Goal: Communication & Community: Answer question/provide support

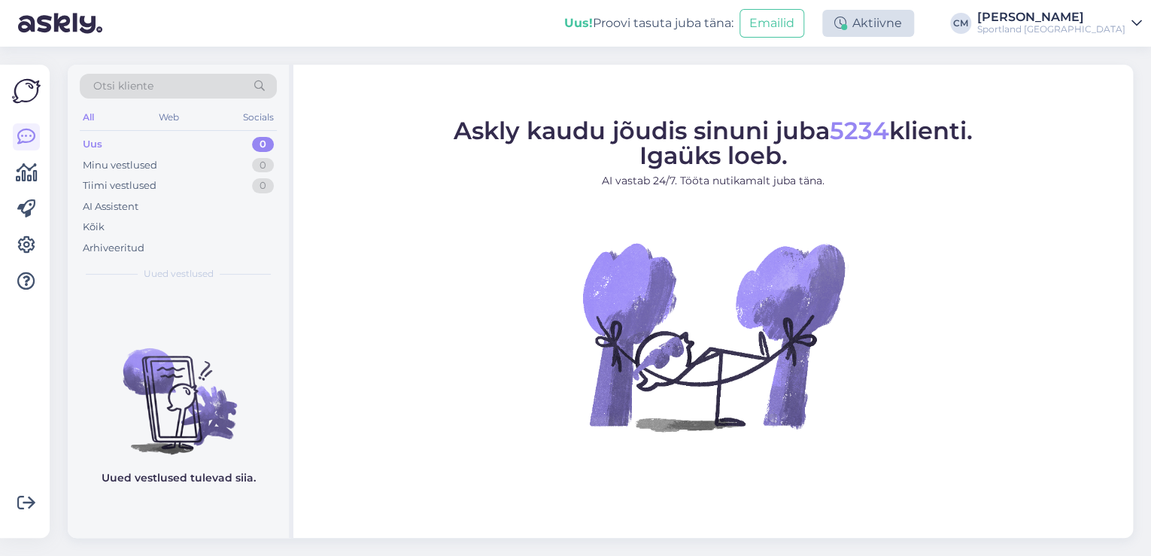
click at [903, 29] on div "Aktiivne" at bounding box center [868, 23] width 92 height 27
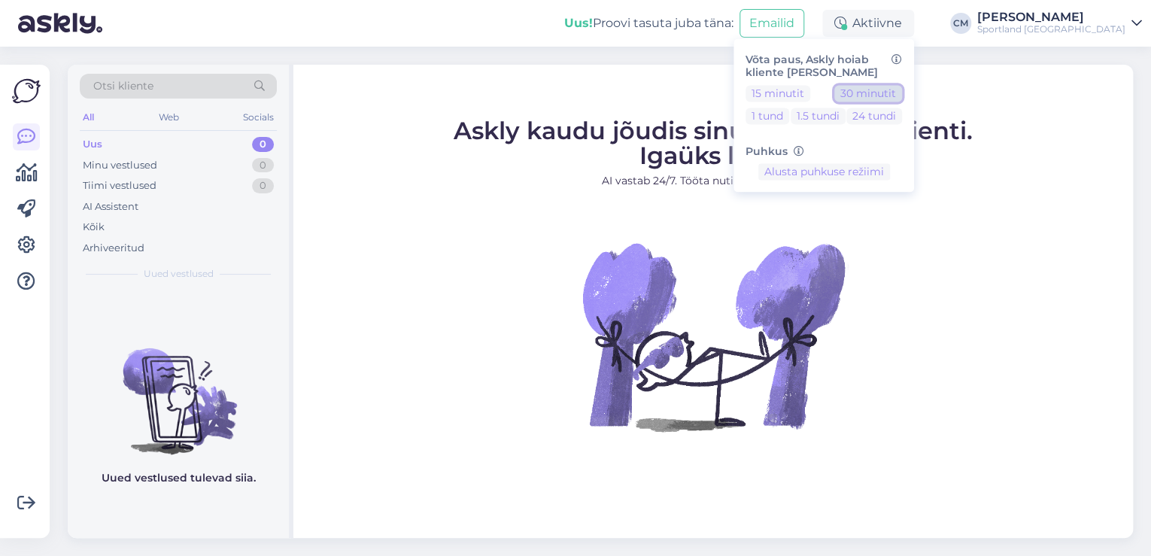
click at [902, 96] on button "30 minutit" at bounding box center [868, 93] width 68 height 17
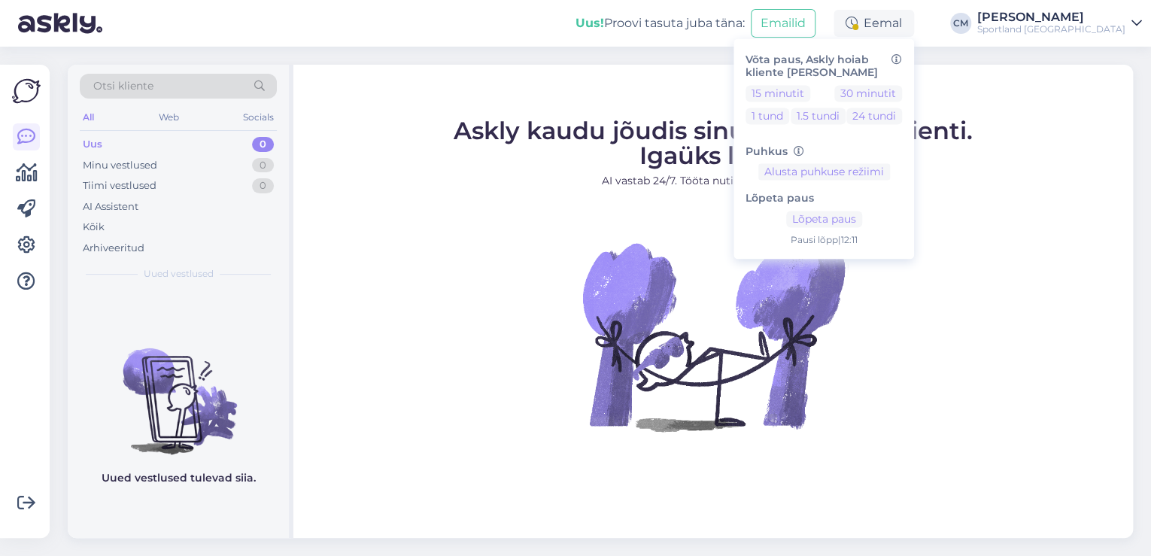
click at [1085, 28] on div "Sportland [GEOGRAPHIC_DATA]" at bounding box center [1051, 29] width 148 height 12
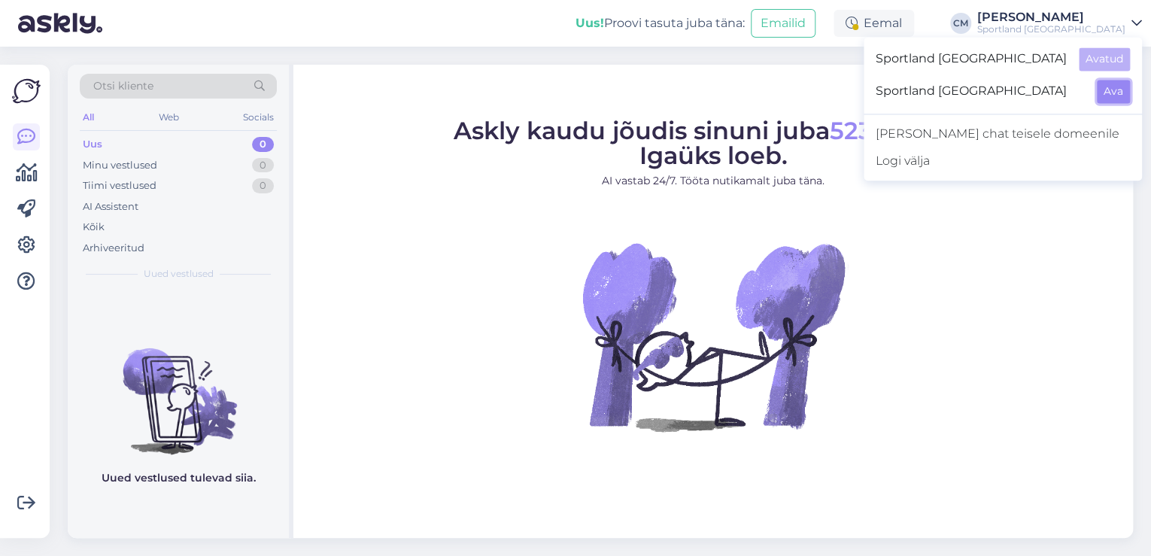
click at [1101, 89] on button "Ava" at bounding box center [1112, 91] width 33 height 23
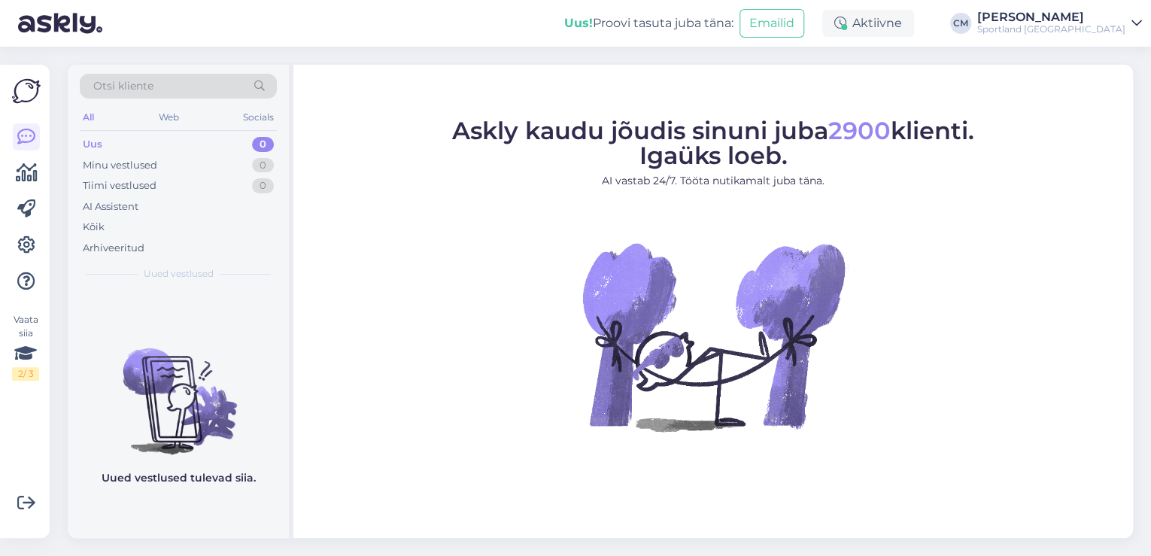
click at [914, 26] on div "Aktiivne" at bounding box center [868, 23] width 92 height 27
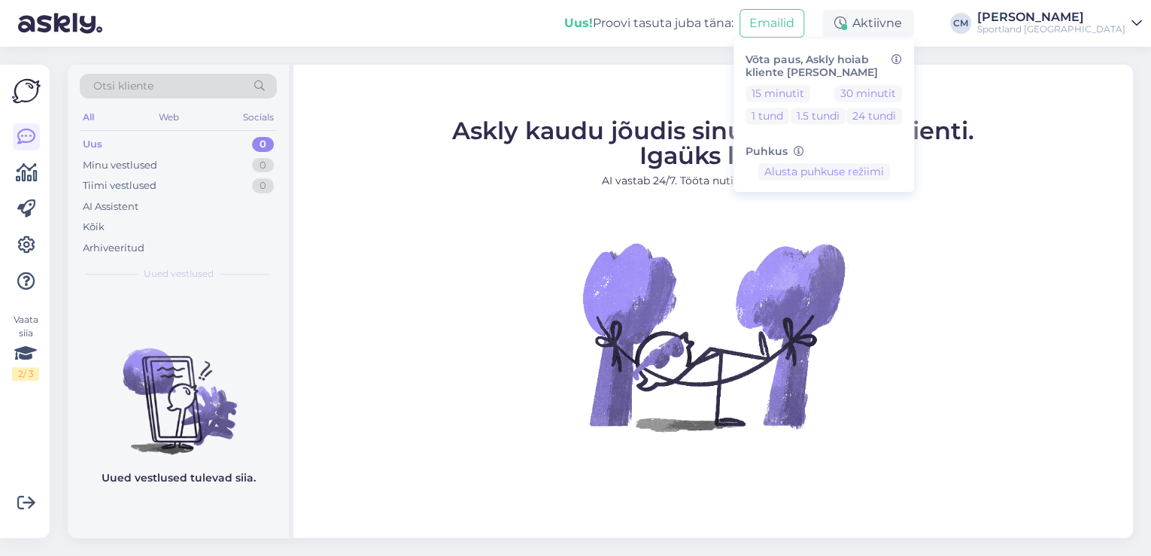
click at [913, 83] on div "Võta paus, Askly hoiab kliente [PERSON_NAME] 15 minutit 30 minutit 1 tund 1.5 t…" at bounding box center [823, 114] width 180 height 153
click at [902, 91] on button "30 minutit" at bounding box center [868, 93] width 68 height 17
click at [460, 135] on span "Askly kaudu jõudis sinuni juba 2900 klienti. Igaüks loeb." at bounding box center [713, 143] width 522 height 54
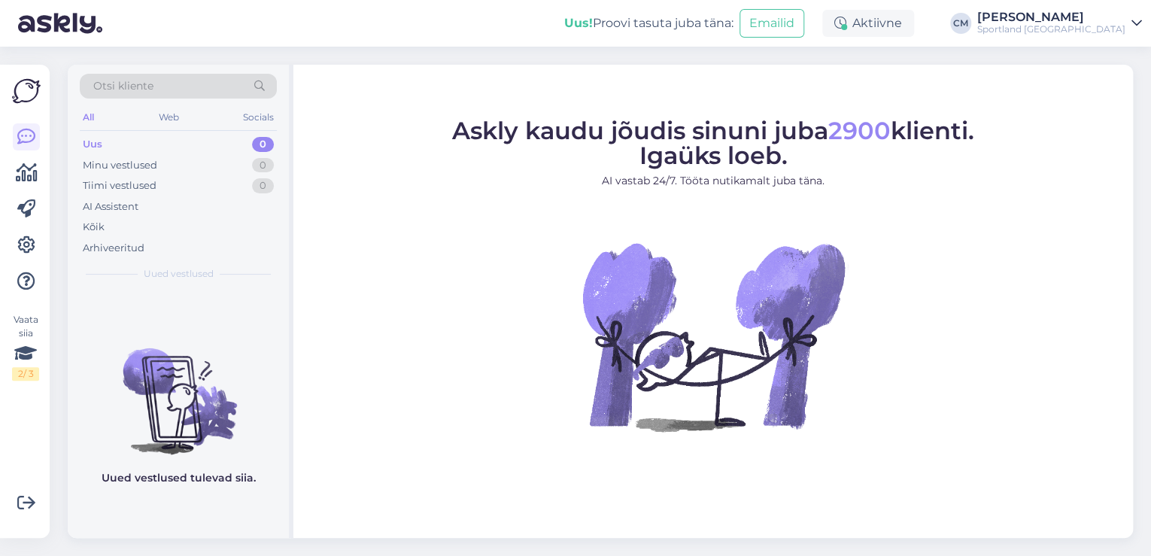
click at [1030, 9] on div "Uus! Proovi tasuta [PERSON_NAME]: Emailid Aktiivne Võta paus, Askly hoiab klien…" at bounding box center [575, 23] width 1151 height 47
click at [1053, 28] on div "Sportland [GEOGRAPHIC_DATA]" at bounding box center [1051, 29] width 148 height 12
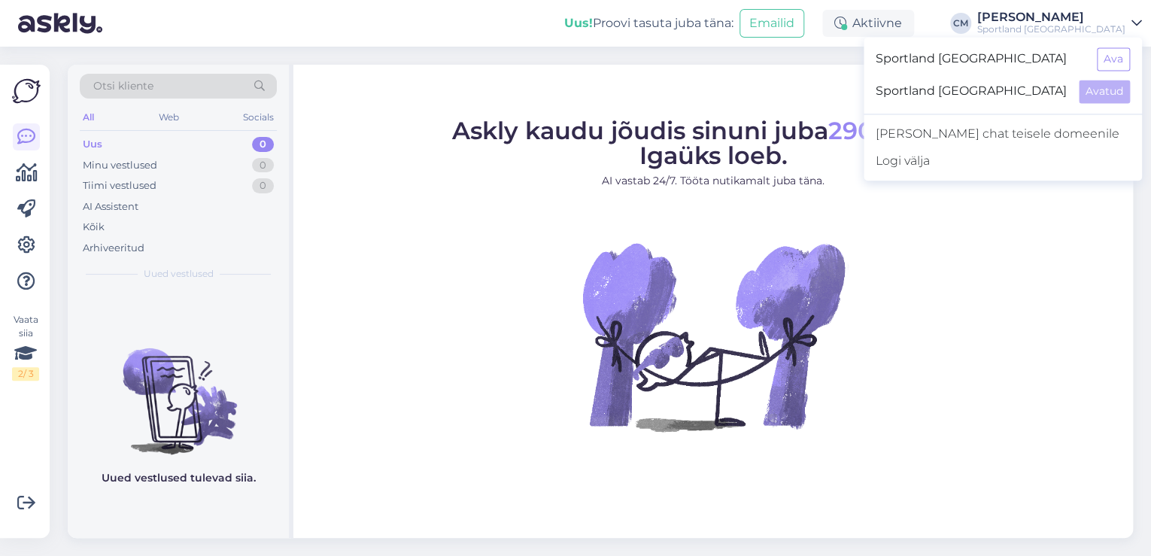
click at [1108, 71] on div "Sportland [GEOGRAPHIC_DATA] Ava" at bounding box center [1002, 59] width 278 height 32
click at [1117, 66] on button "Ava" at bounding box center [1112, 58] width 33 height 23
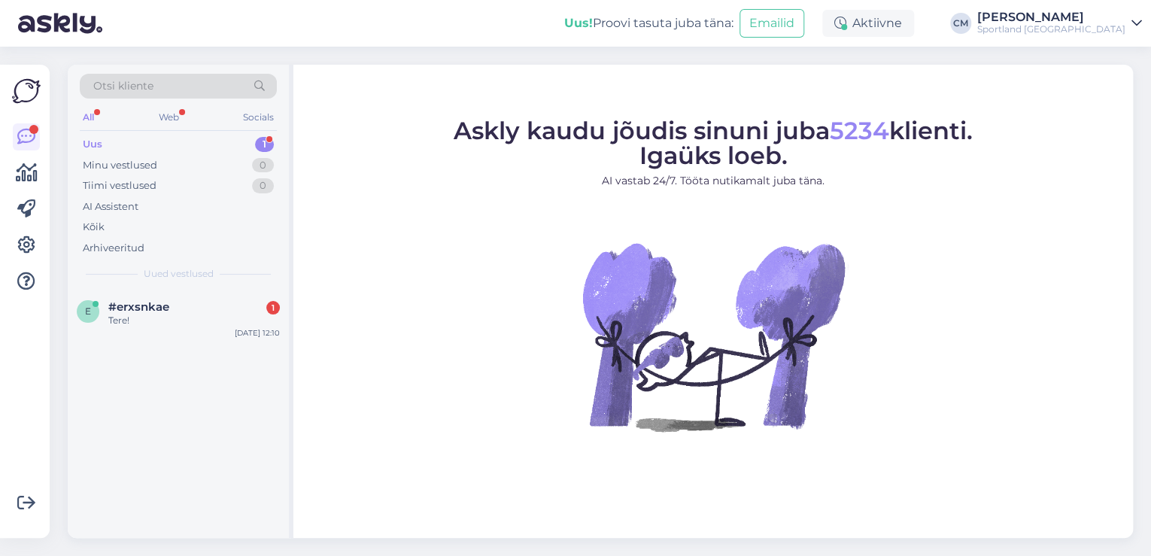
click at [217, 282] on div "Otsi kliente All Web Socials Uus 1 Minu vestlused 0 Tiimi vestlused 0 AI Assist…" at bounding box center [178, 177] width 221 height 225
click at [217, 295] on div "e #erxsnkae 1 Tere! [DATE] 12:10" at bounding box center [178, 317] width 221 height 54
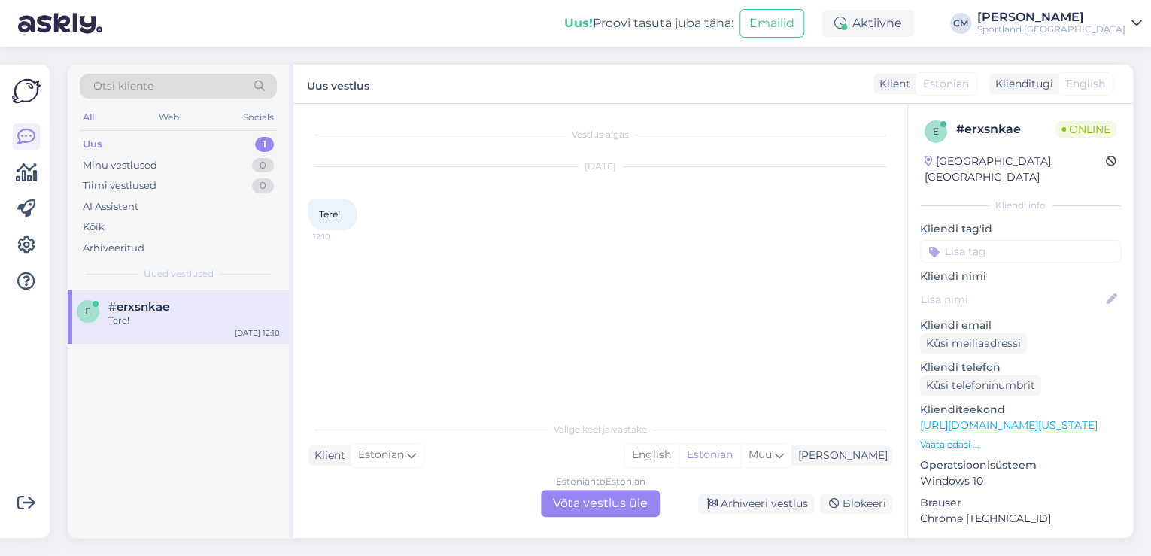
click at [616, 502] on div "Estonian to Estonian Võta vestlus üle" at bounding box center [600, 503] width 119 height 27
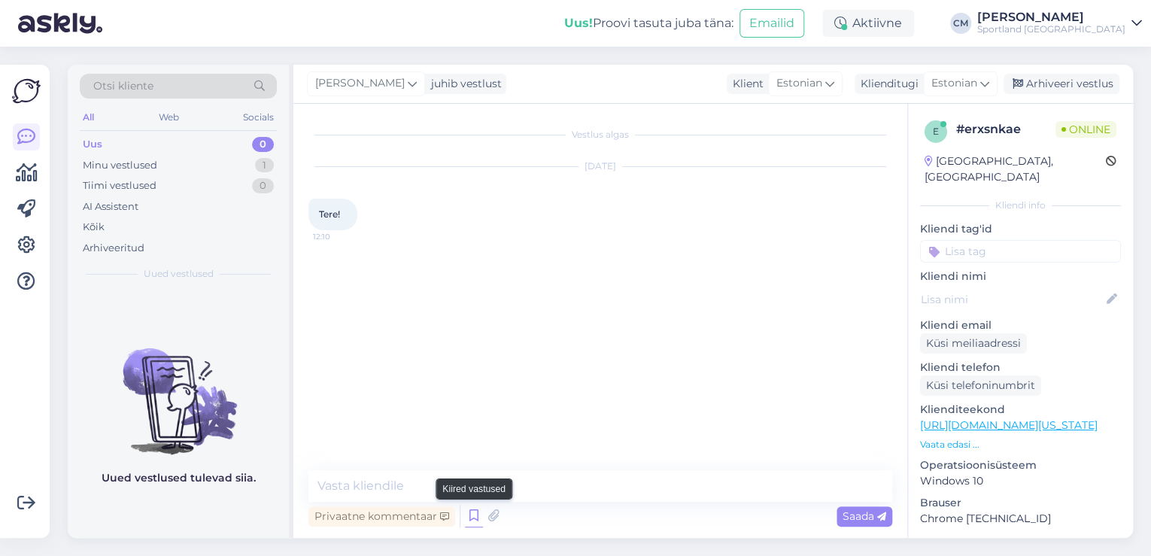
click at [478, 517] on icon at bounding box center [474, 516] width 18 height 23
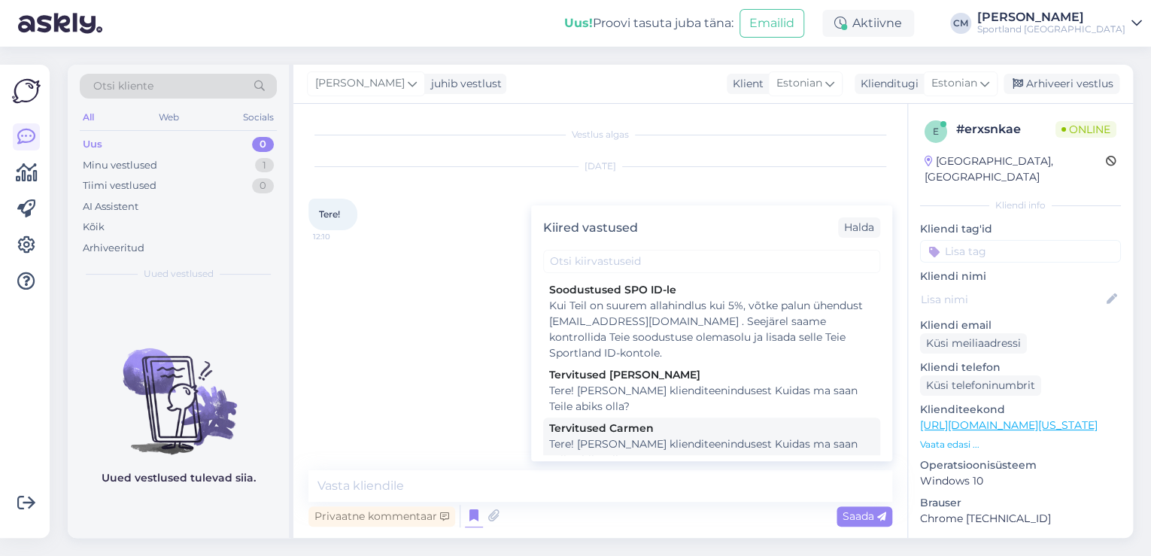
click at [688, 443] on div "Tere! [PERSON_NAME] klienditeenindusest Kuidas ma saan Teile abiks olla?" at bounding box center [711, 452] width 325 height 32
type textarea "Tere! [PERSON_NAME] klienditeenindusest Kuidas ma saan Teile abiks olla?"
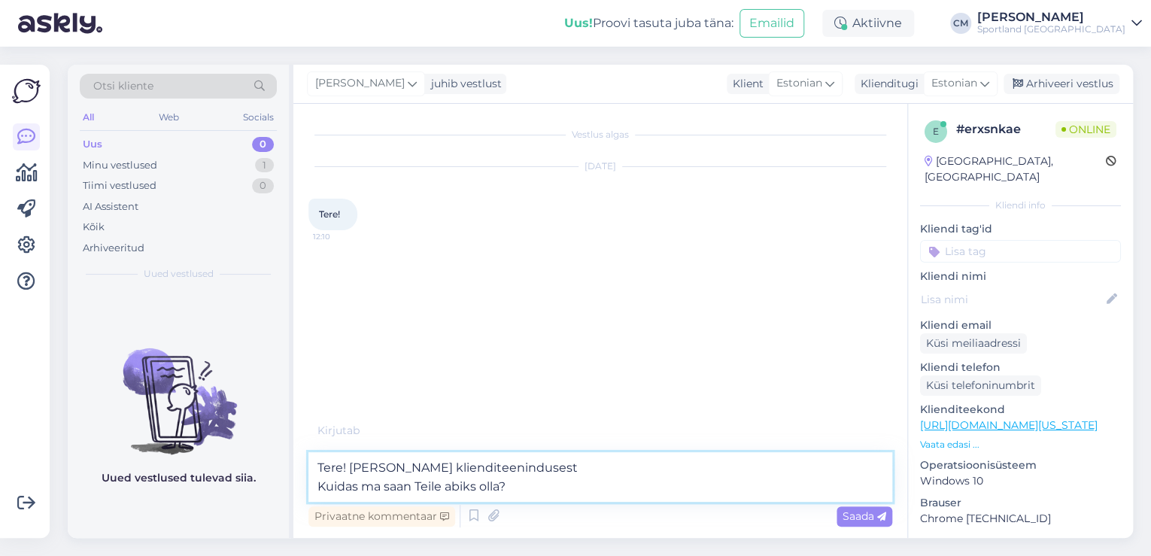
click at [670, 470] on textarea "Tere! [PERSON_NAME] klienditeenindusest Kuidas ma saan Teile abiks olla?" at bounding box center [600, 477] width 584 height 50
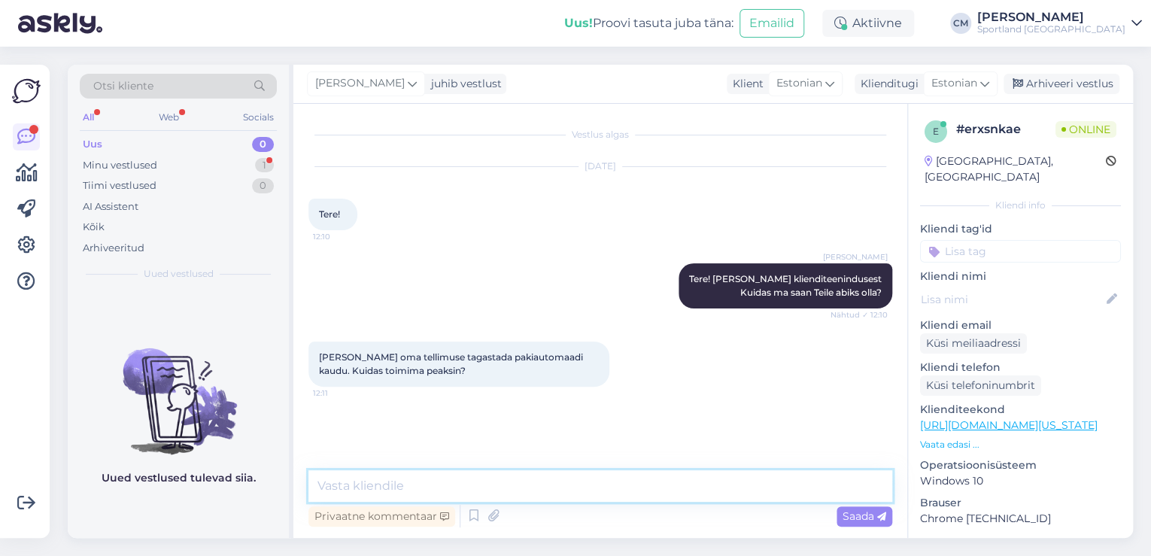
click at [658, 490] on textarea at bounding box center [600, 486] width 584 height 32
type textarea "Kuidas on Teie tellimuse number?"
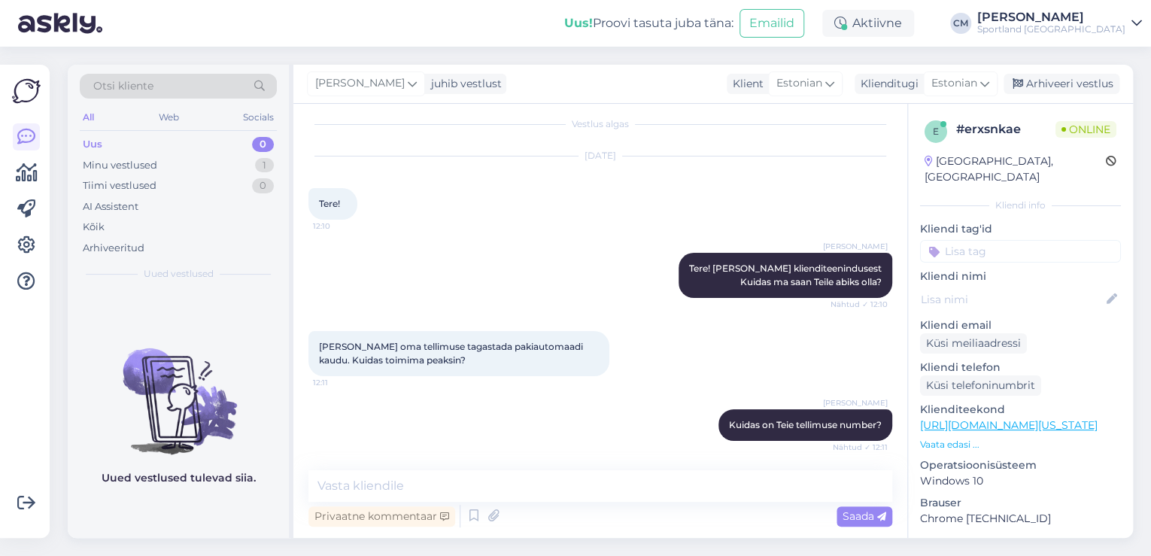
scroll to position [75, 0]
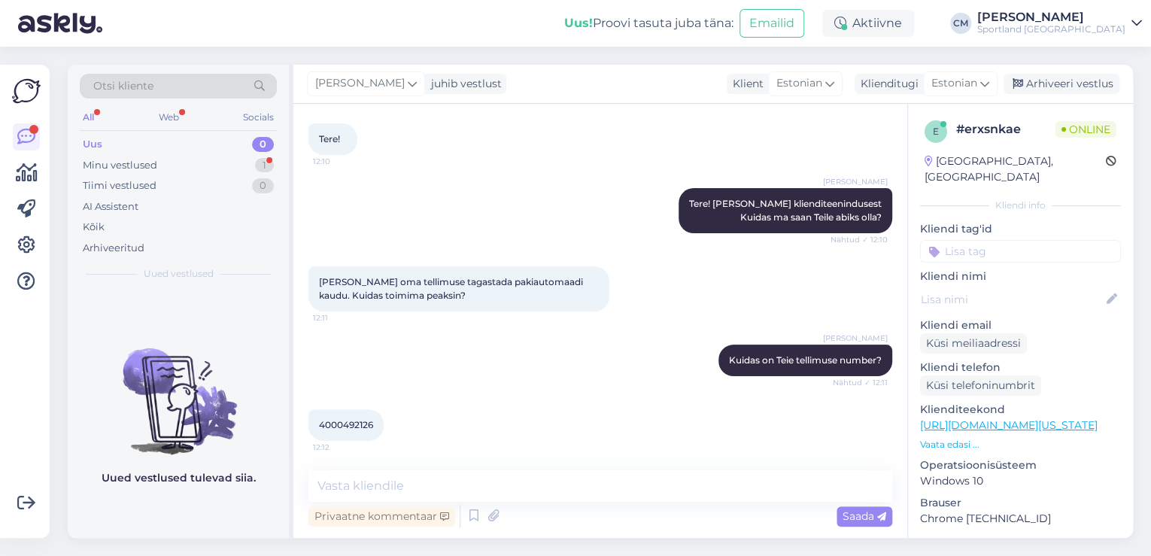
click at [335, 423] on span "4000492126" at bounding box center [346, 424] width 54 height 11
copy div "4000492126 12:12"
click at [568, 499] on textarea at bounding box center [600, 486] width 584 height 32
paste textarea "Valige pakiautomaadi ekraanil „Tagastan paki“, skaneerige triipkood või sisesta…"
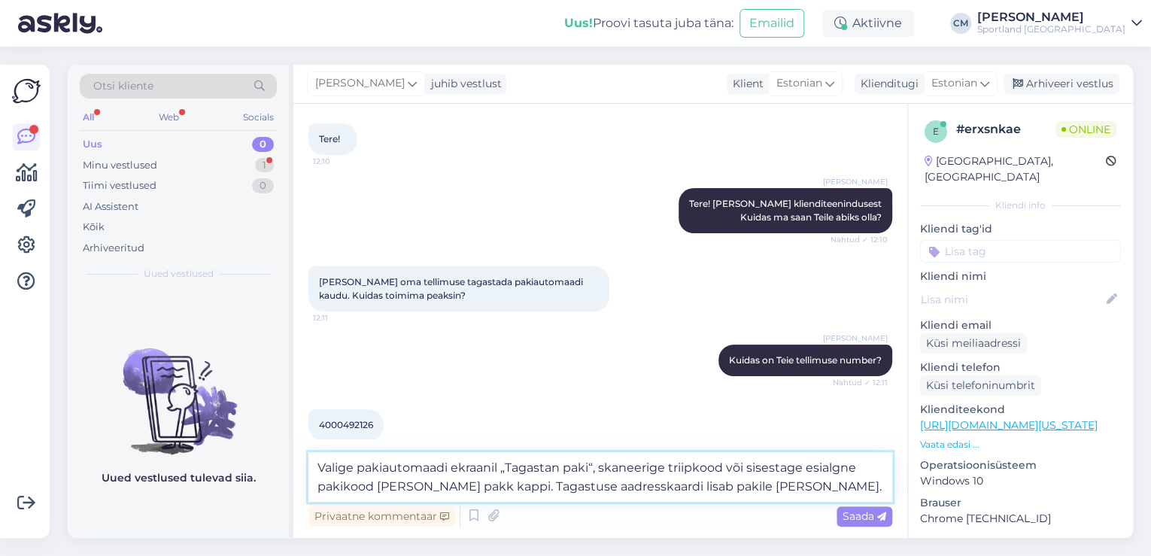
type textarea "Valige pakiautomaadi ekraanil „Tagastan paki“, skaneerige triipkood või sisesta…"
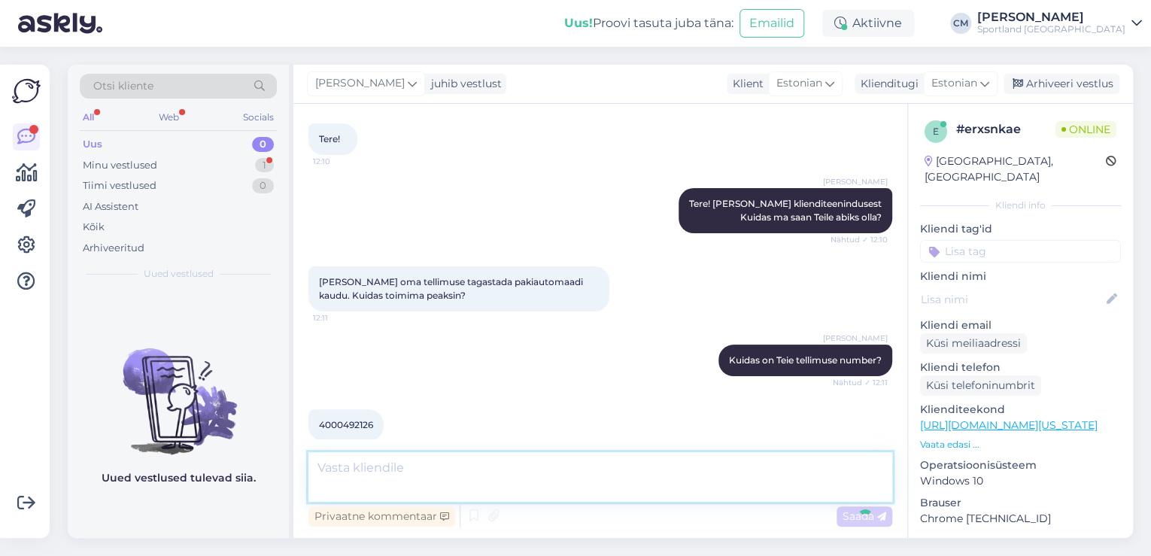
scroll to position [167, 0]
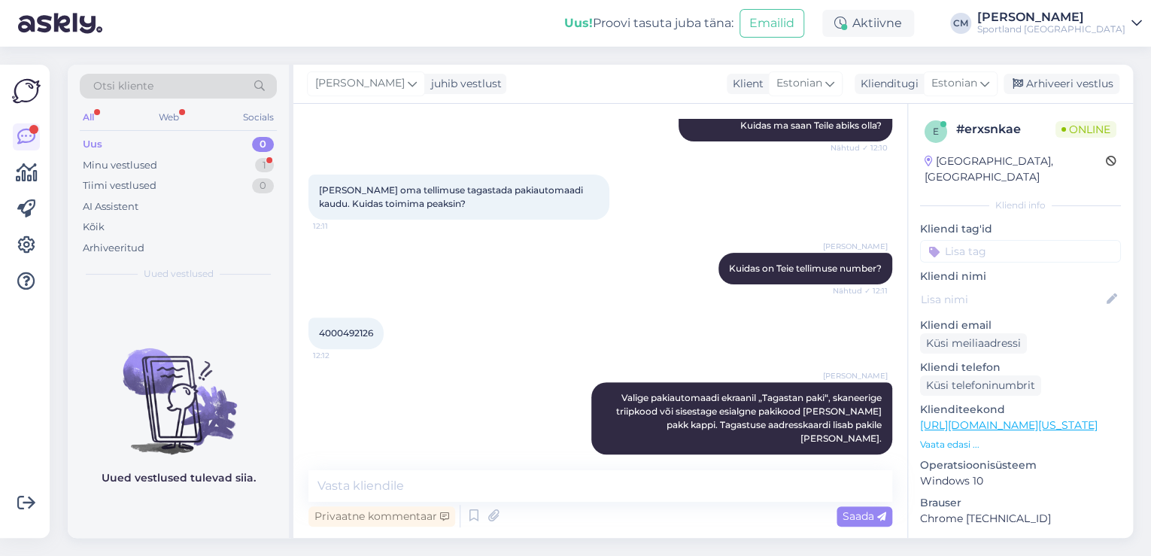
click at [994, 240] on input at bounding box center [1020, 251] width 201 height 23
type input "TAGASTA"
click at [1004, 305] on span "Tagastamine (e-pood)" at bounding box center [1020, 309] width 100 height 9
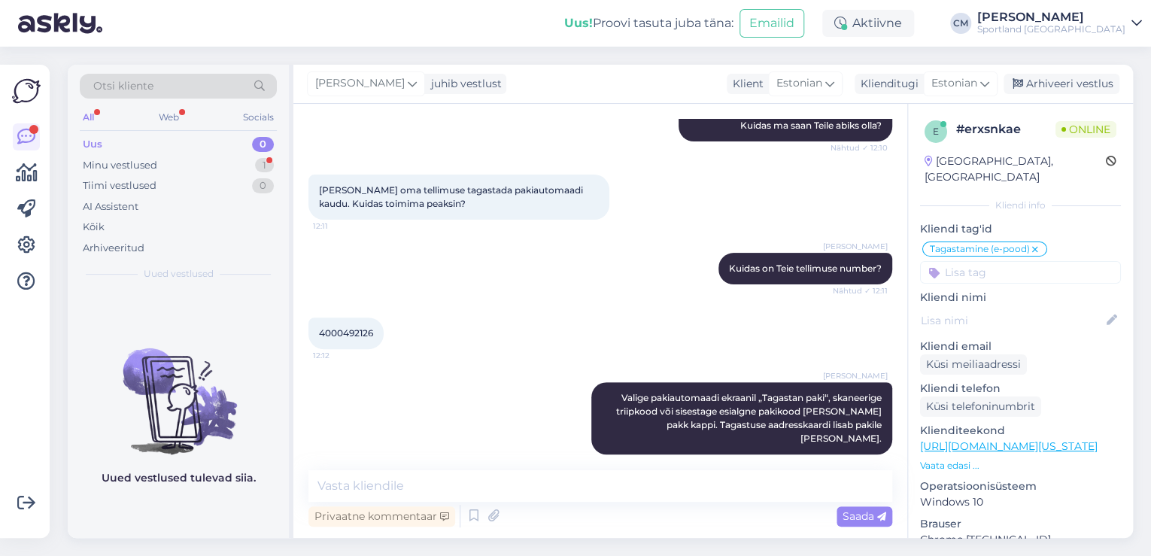
scroll to position [232, 0]
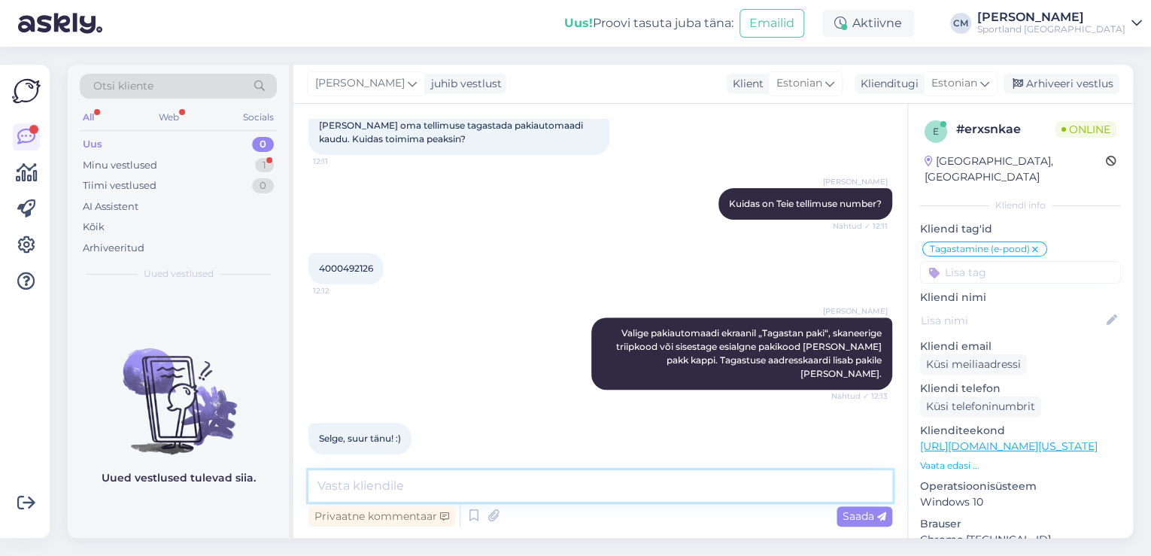
click at [398, 474] on textarea at bounding box center [600, 486] width 584 height 32
type textarea "Kas saan veel aidata?"
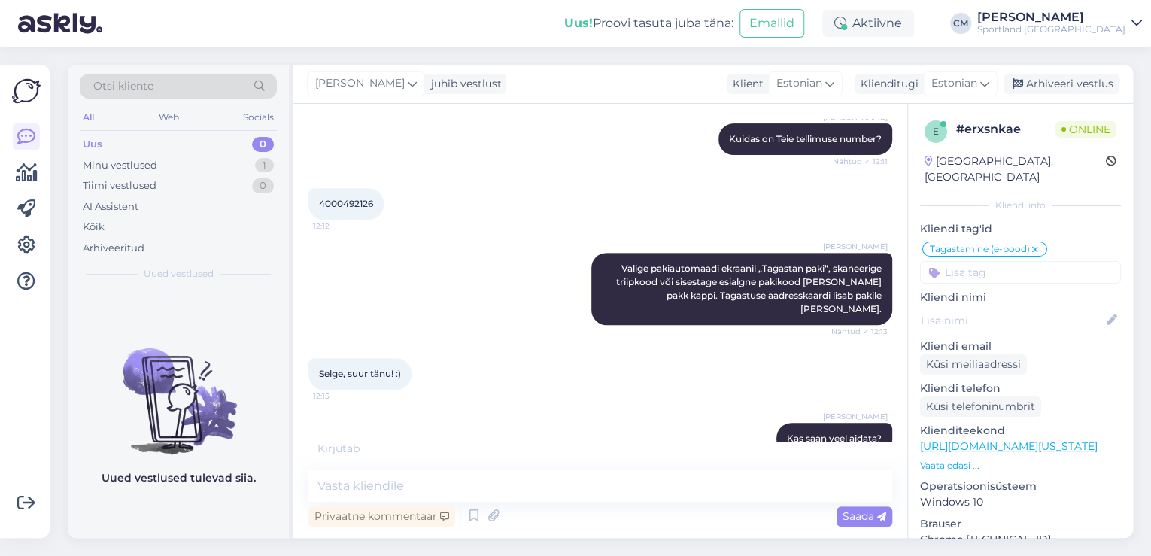
scroll to position [361, 0]
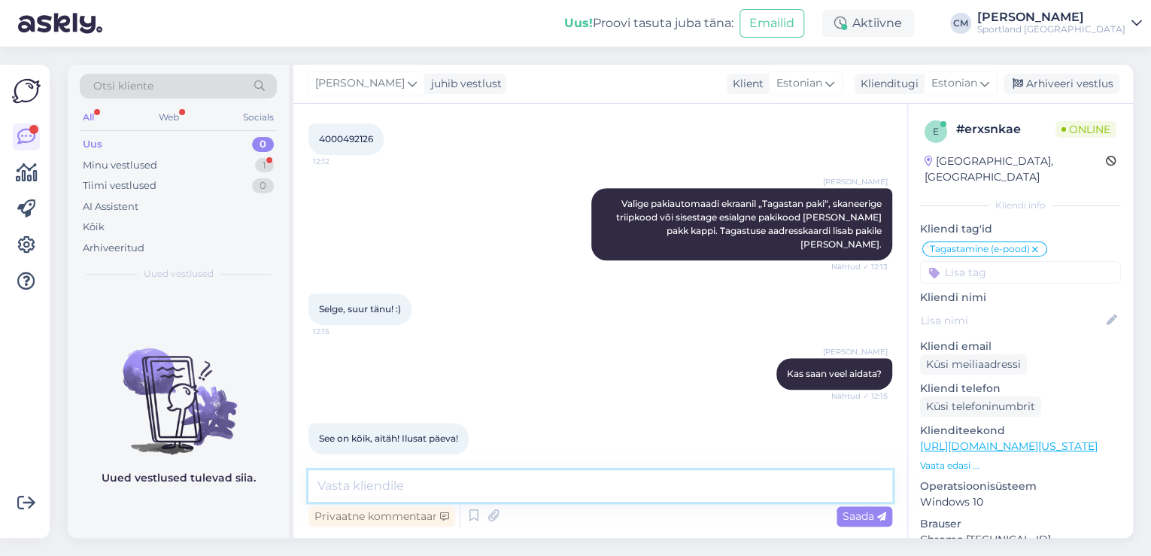
click at [541, 483] on textarea at bounding box center [600, 486] width 584 height 32
type textarea "Kena päeva jätku :)"
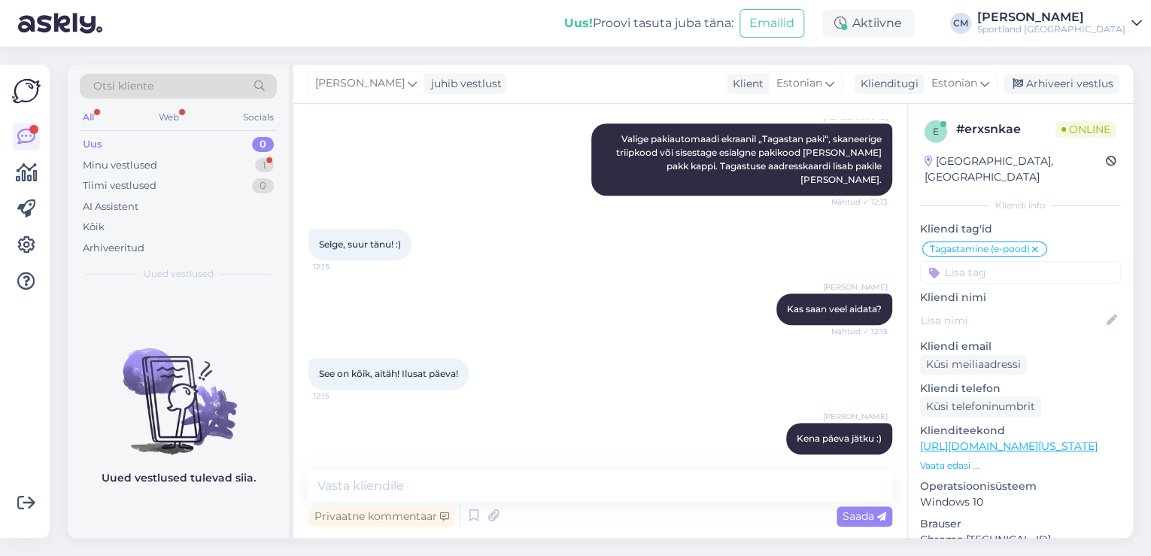
scroll to position [490, 0]
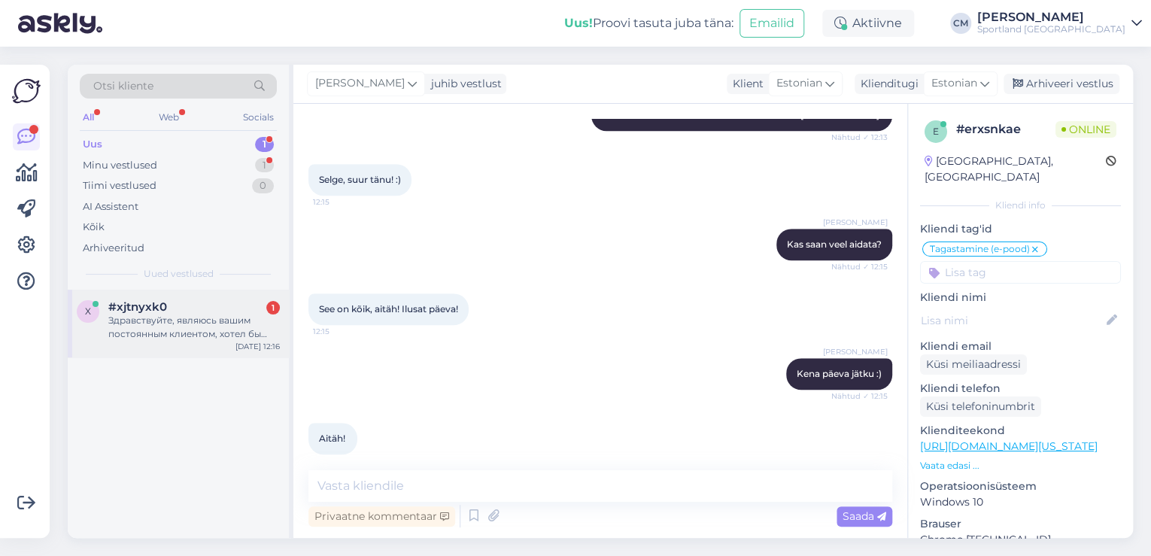
click at [238, 320] on div "Здравствуйте, являюсь вашим постоянным клиентом, хотел бы получить промокод для…" at bounding box center [193, 327] width 171 height 27
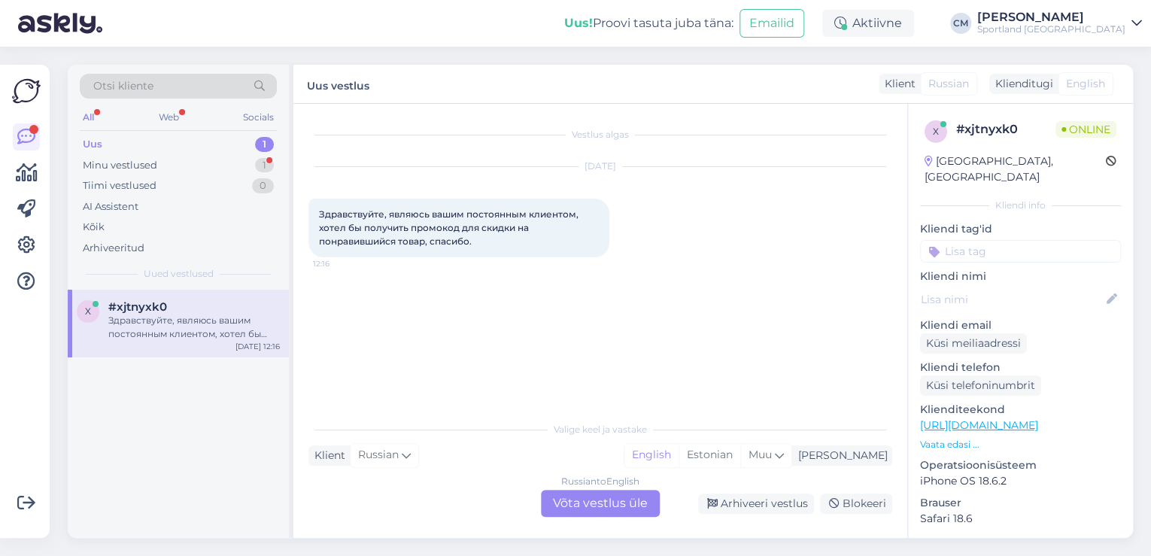
scroll to position [0, 0]
click at [256, 156] on div "Minu vestlused 1" at bounding box center [178, 165] width 197 height 21
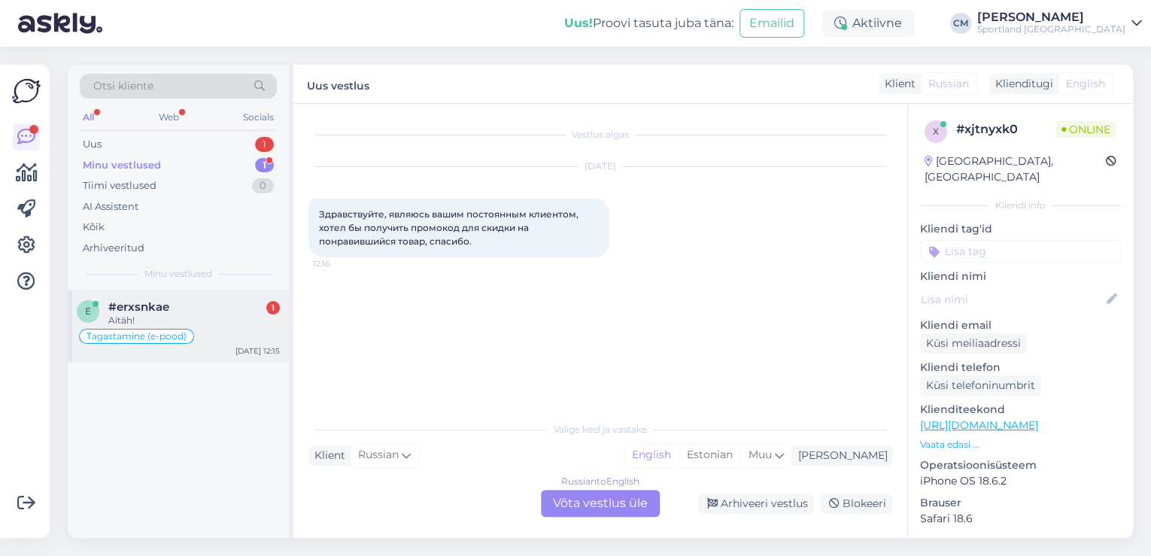
click at [232, 314] on div "Aitäh!" at bounding box center [193, 321] width 171 height 14
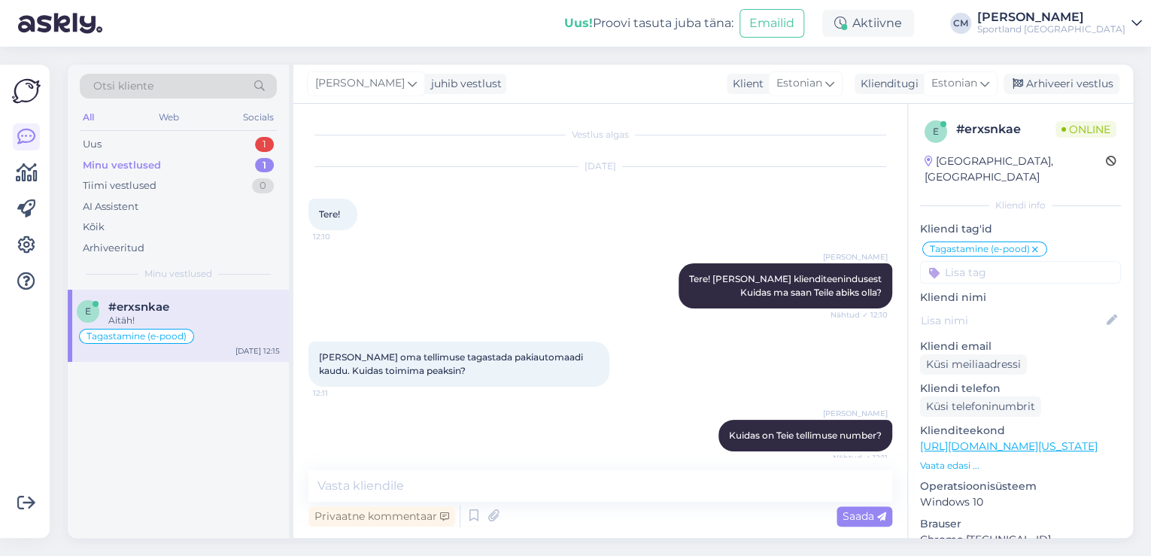
scroll to position [490, 0]
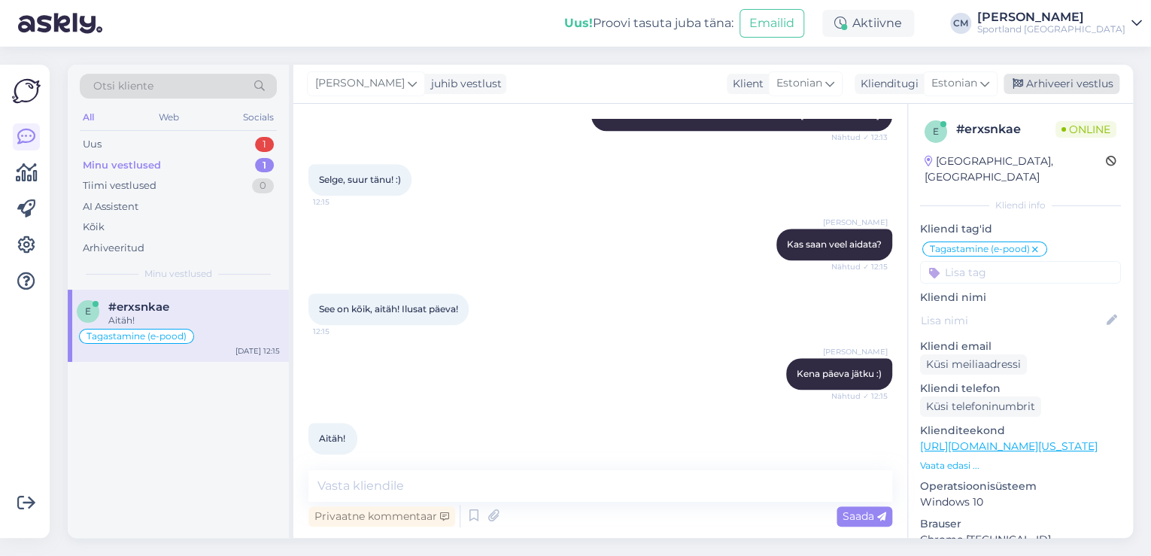
click at [1075, 89] on div "Arhiveeri vestlus" at bounding box center [1061, 84] width 116 height 20
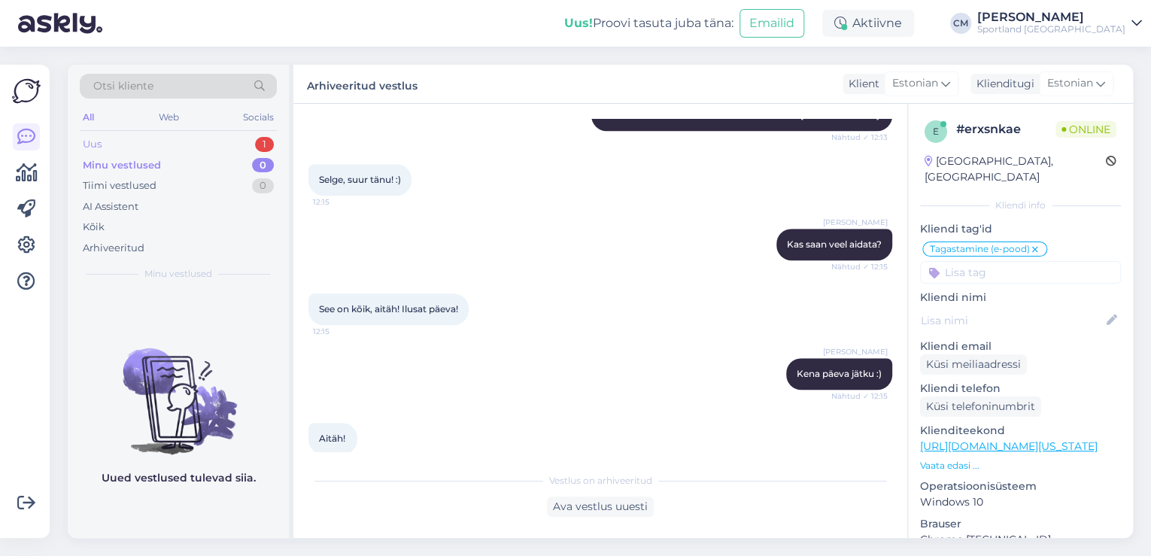
click at [265, 138] on div "1" at bounding box center [264, 144] width 19 height 15
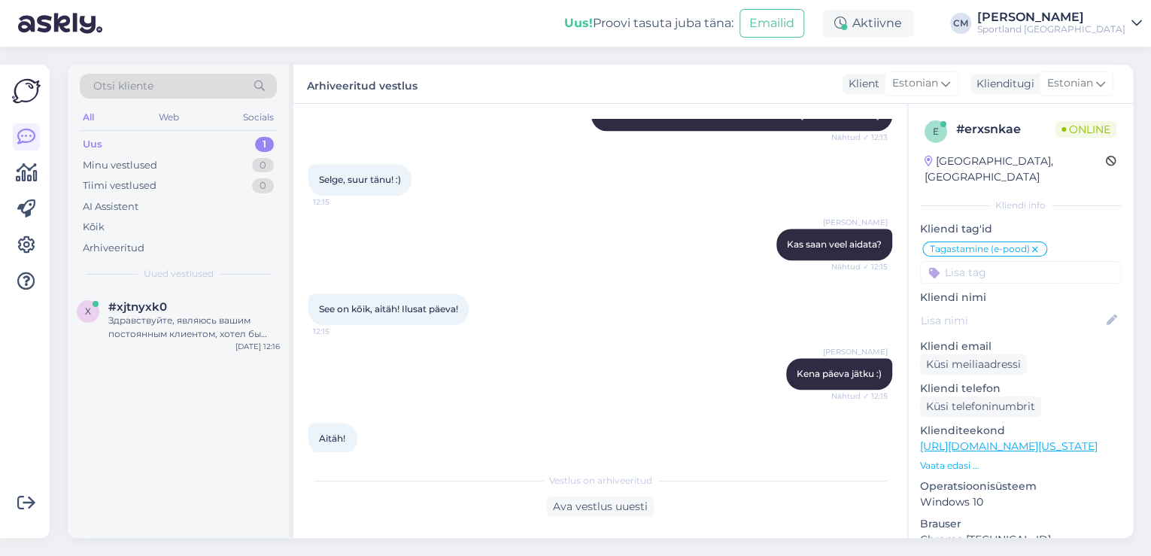
click at [190, 308] on div "#xjtnyxk0" at bounding box center [193, 307] width 171 height 14
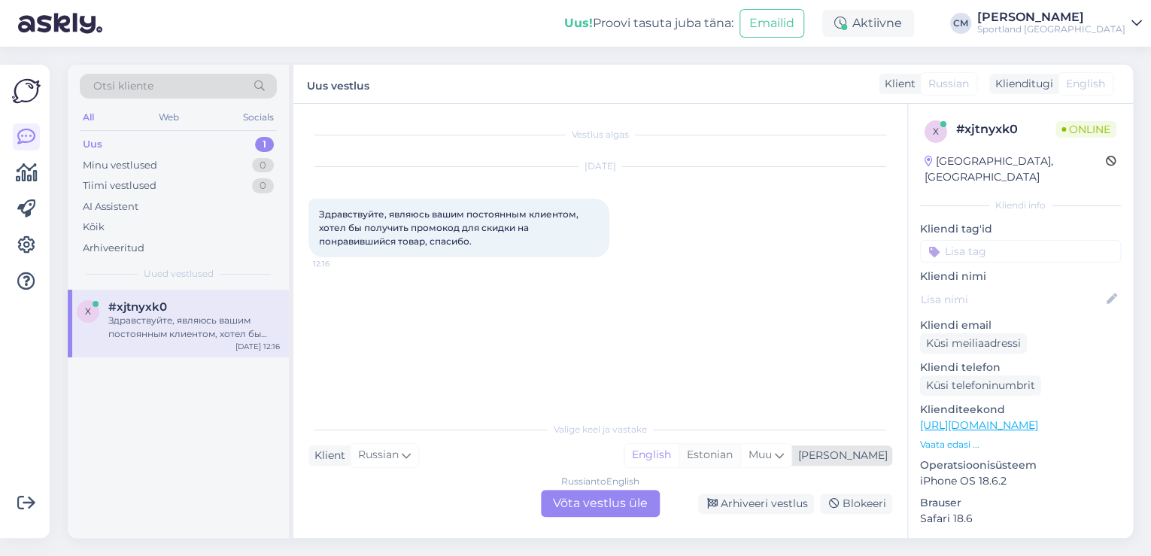
click at [740, 449] on div "Estonian" at bounding box center [709, 455] width 62 height 23
click at [620, 493] on div "Russian to Estonian Võta vestlus üle" at bounding box center [600, 503] width 119 height 27
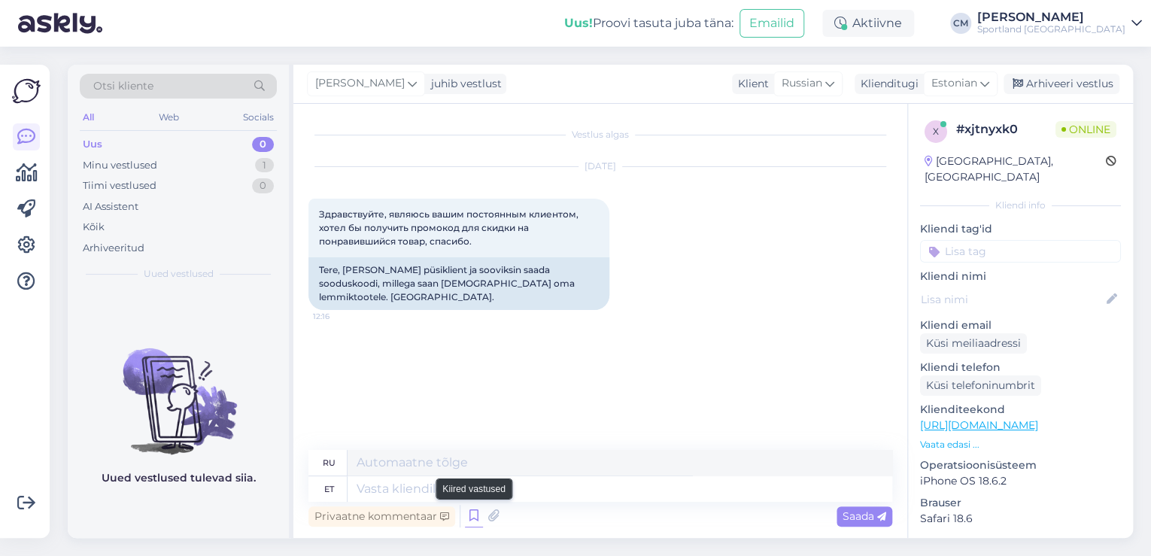
click at [472, 508] on icon at bounding box center [474, 516] width 18 height 23
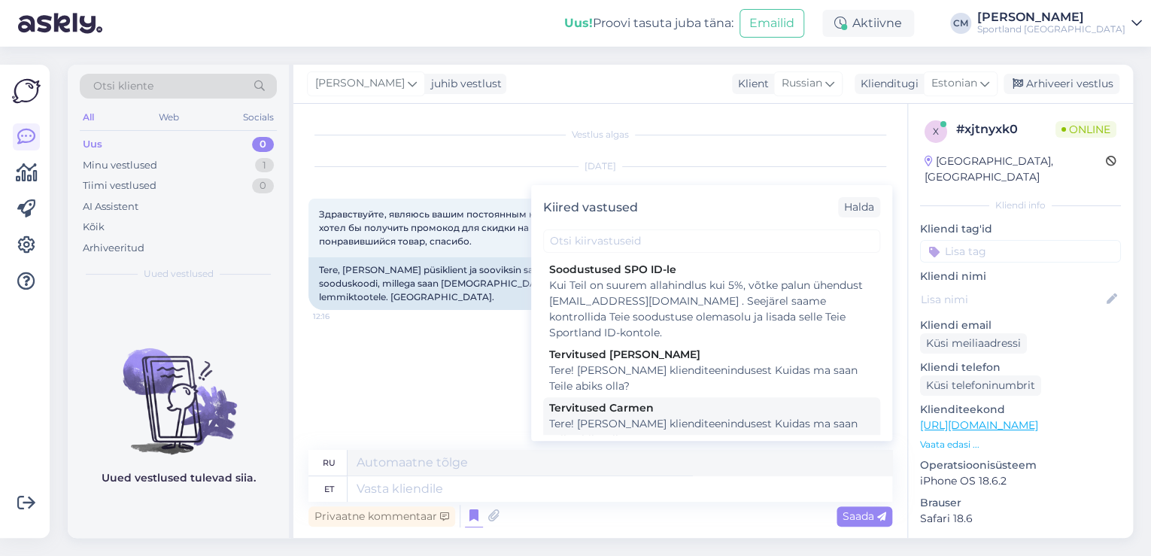
click at [661, 421] on div "Tere! [PERSON_NAME] klienditeenindusest Kuidas ma saan Teile abiks olla?" at bounding box center [711, 432] width 325 height 32
type textarea "Здравствуйте! Я [PERSON_NAME] из службы поддержки клиентов Чем я могу вам помоч…"
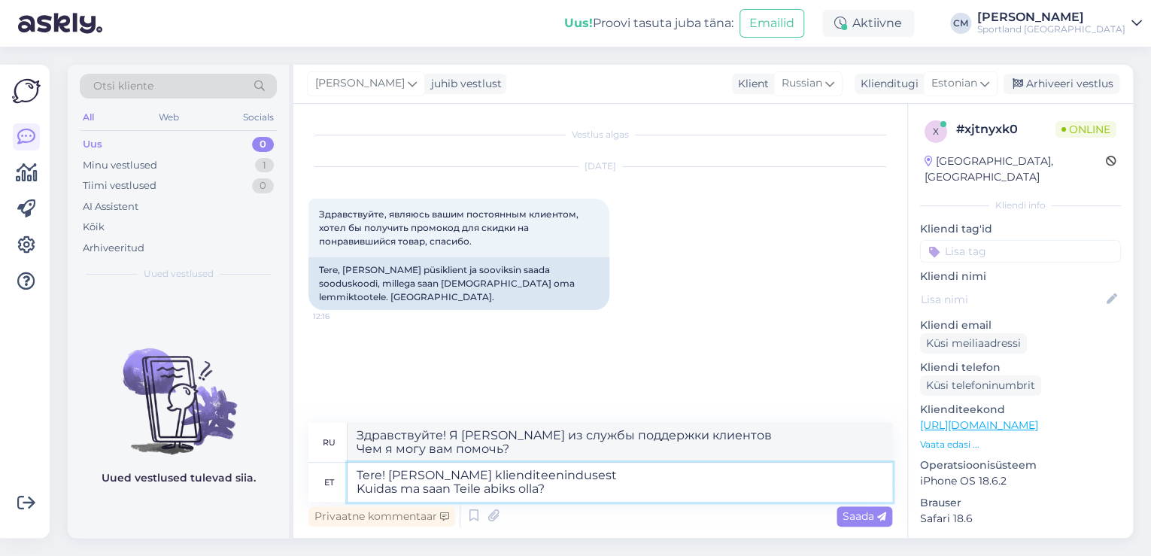
drag, startPoint x: 587, startPoint y: 488, endPoint x: 367, endPoint y: 500, distance: 219.9
click at [367, 500] on textarea "Tere! [PERSON_NAME] klienditeenindusest Kuidas ma saan Teile abiks olla?" at bounding box center [619, 481] width 544 height 39
type textarea "Tere! [PERSON_NAME] klienditeenindusest"
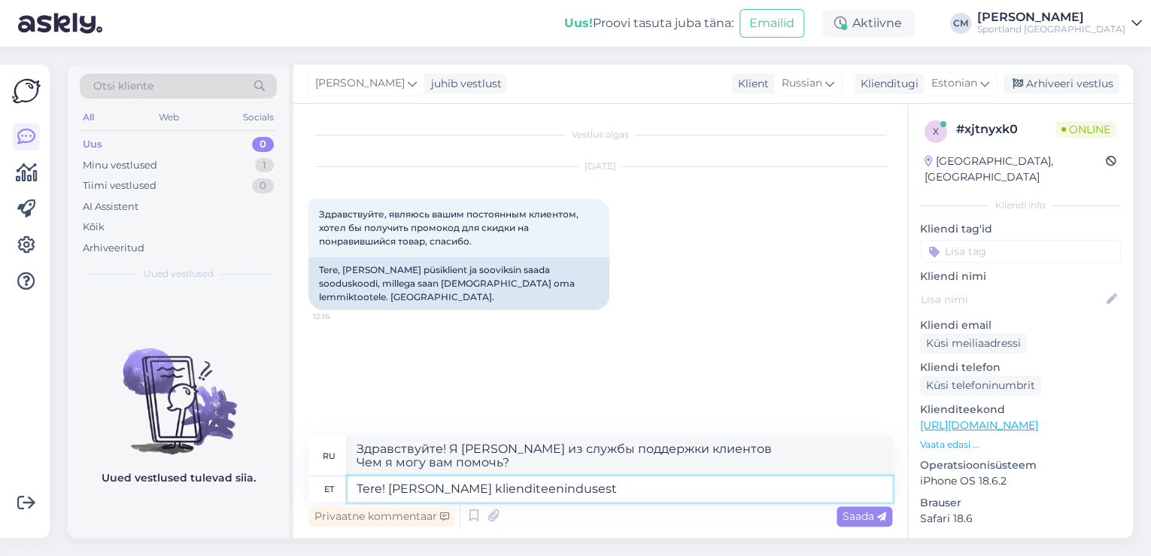
type textarea "Здравствуйте! Меня зовут [PERSON_NAME], я из службы поддержки клиентов."
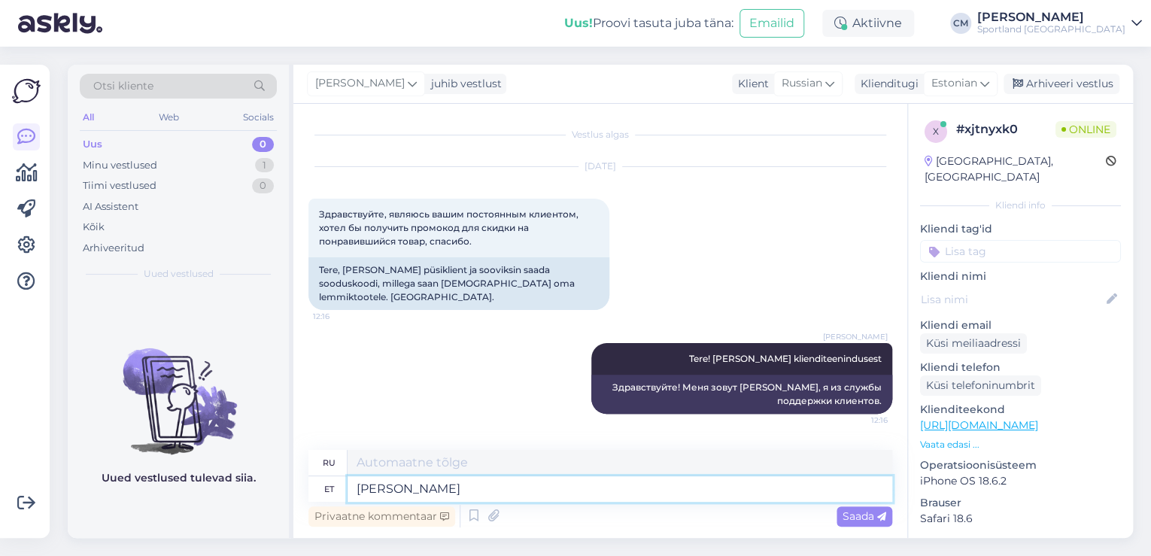
type textarea "[PERSON_NAME]"
type textarea "Если"
type textarea "[PERSON_NAME] k"
type textarea "Если вы"
type textarea "[PERSON_NAME] klient me"
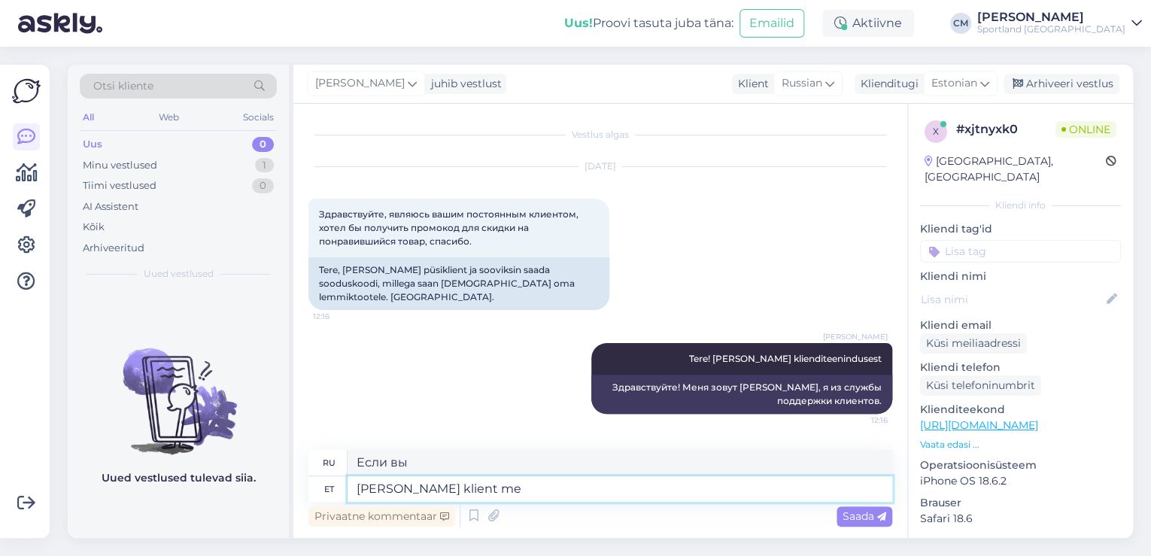
type textarea "Если вы клиент"
type textarea "[PERSON_NAME] klient meie k"
type textarea "Если вы наш клиент"
type textarea "[PERSON_NAME] klient meie kodulehel, s"
type textarea "Если вы являетесь клиентом нашего сайта,"
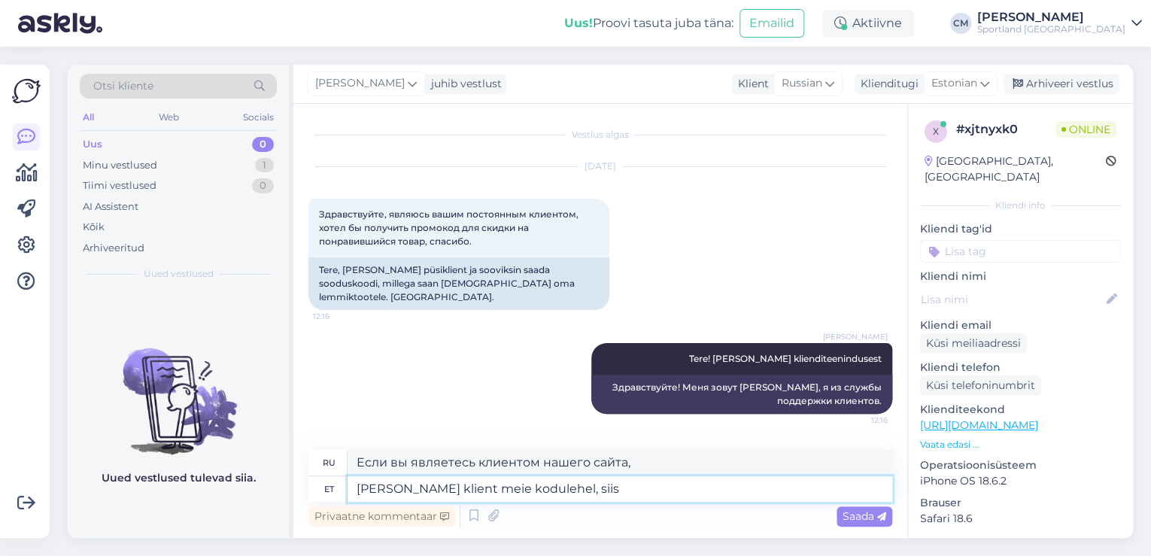
type textarea "[PERSON_NAME] klient meie kodulehel, siis"
type textarea "Если вы являетесь клиентом нашего сайта, то"
type textarea "[PERSON_NAME] klient meie kodulehel, siis saate"
type textarea "Если вы являетесь клиентом нашего сайта, вы можете"
type textarea "[PERSON_NAME] klient meie kodulehel, siis saate kontole si"
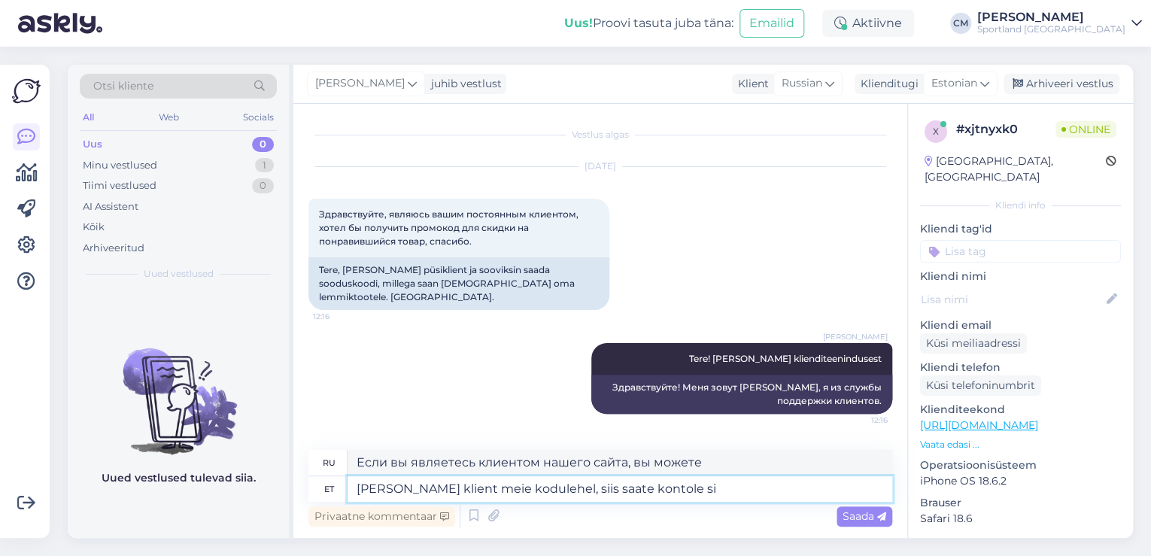
type textarea "Если вы являетесь клиентом нашего сайта, вы получите счет"
type textarea "[PERSON_NAME] klient meie kodulehel, siis saate kontole siss"
type textarea "Если вы являетесь клиентом нашего сайта, вы получите ссылку для входа в учетную…"
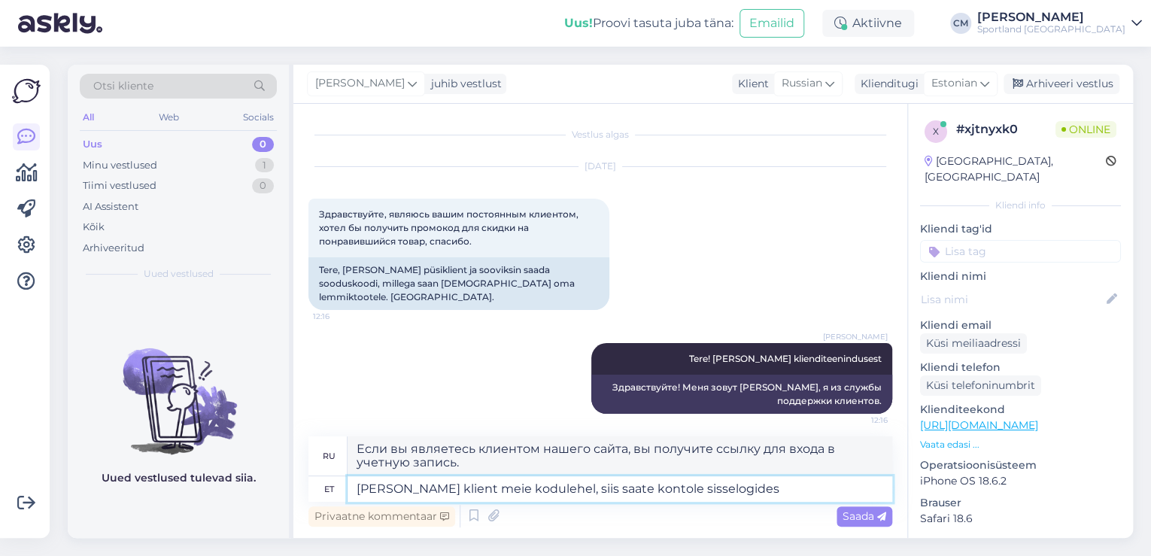
type textarea "[PERSON_NAME] klient meie kodulehel, siis saate kontole sisselogides"
type textarea "Если вы являетесь клиентом нашего сайта, вы можете войти в свою учетную запись"
type textarea "[PERSON_NAME] klient meie kodulehel, siis saate kontole sisselogides -5% so"
type textarea "Если вы являетесь клиентом нашего сайта, вы получите -5% при входе в свою учетн…"
type textarea "[PERSON_NAME] klient meie kodulehel, siis saate kontole sisselogides -5% soodus…"
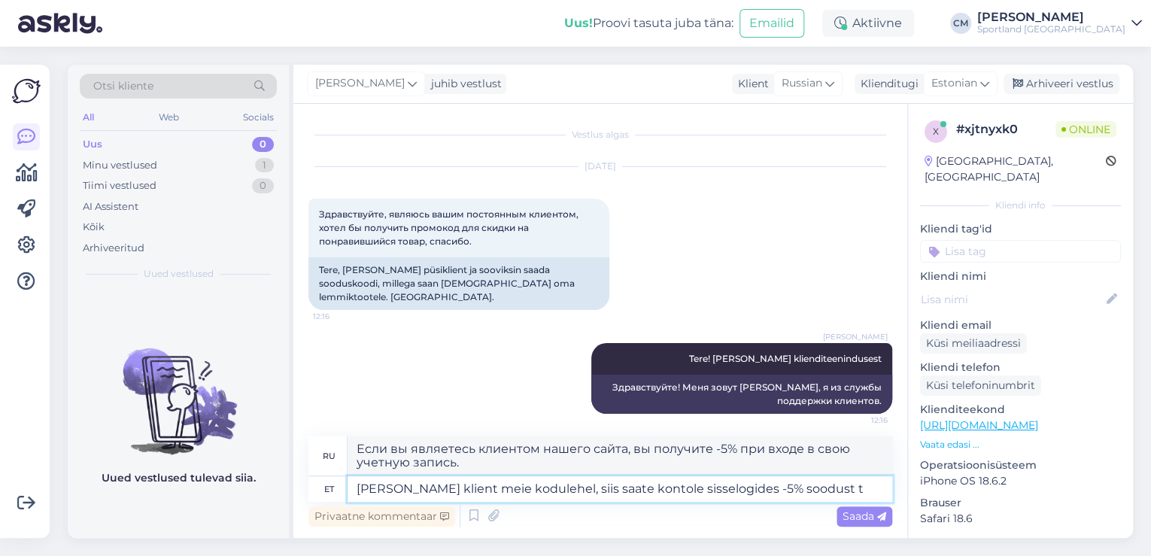
type textarea "Если вы являетесь клиентом нашего сайта, вы получите скидку -5% при входе в сво…"
type textarea "[PERSON_NAME] klient meie kodulehel, siis saate kontole sisselogides -5% soodus…"
type textarea "Если вы являетесь клиентом нашего сайта, вы получите скидку -5% от полной цены …"
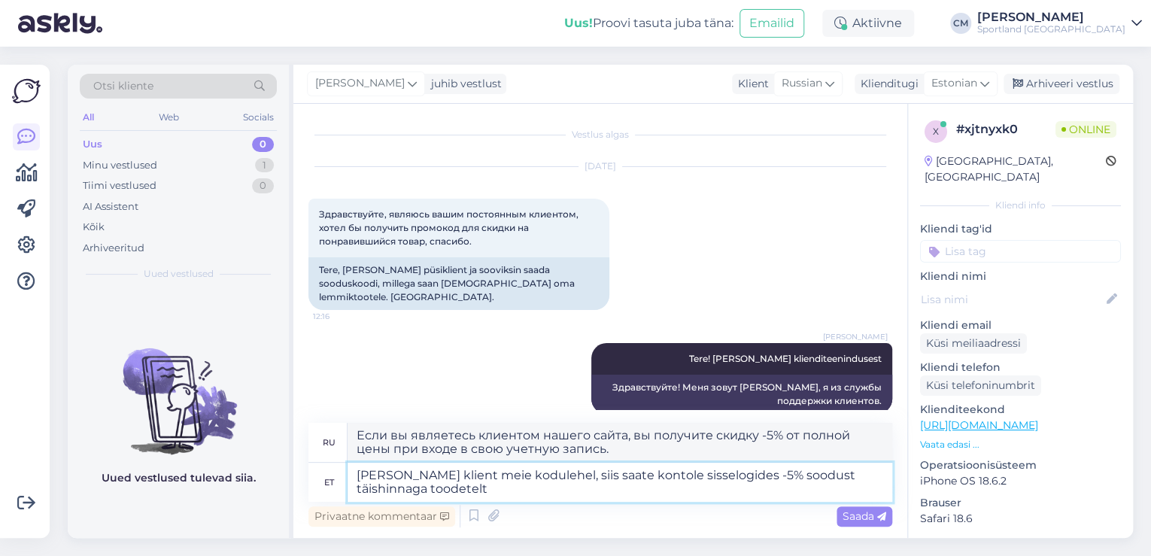
type textarea "[PERSON_NAME] klient meie kodulehel, siis saate kontole sisselogides -5% soodus…"
type textarea "Если вы являетесь клиентом нашего сайта, вы получите скидку -5% на продукцию по…"
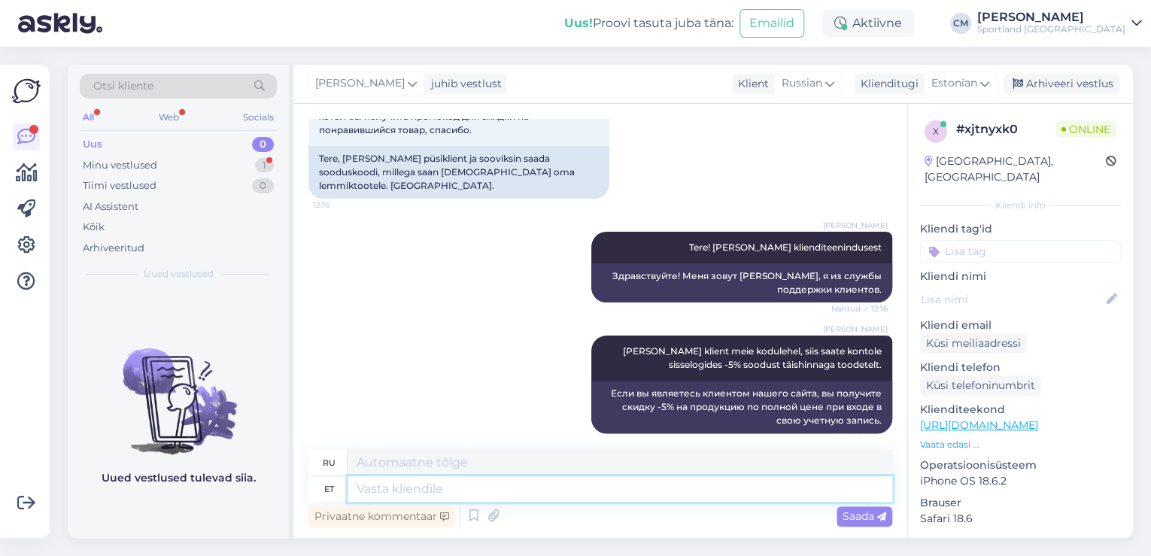
scroll to position [256, 0]
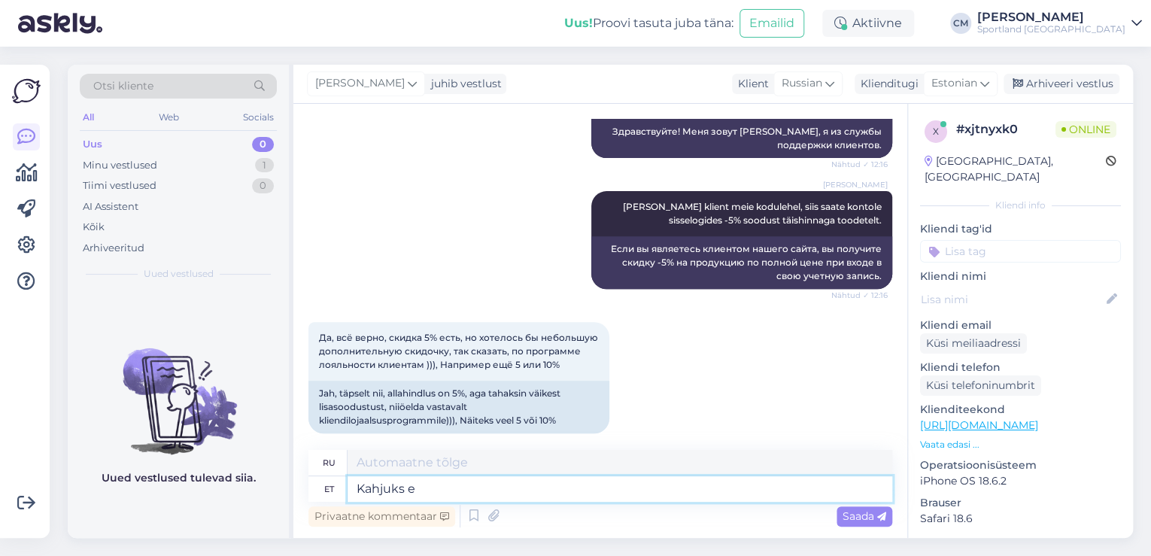
type textarea "Kahjuks ei"
type textarea "К сожалению"
type textarea "Kahjuks ei o"
type textarea "К сожалению, нет."
type textarea "Kahjuks ei ole m"
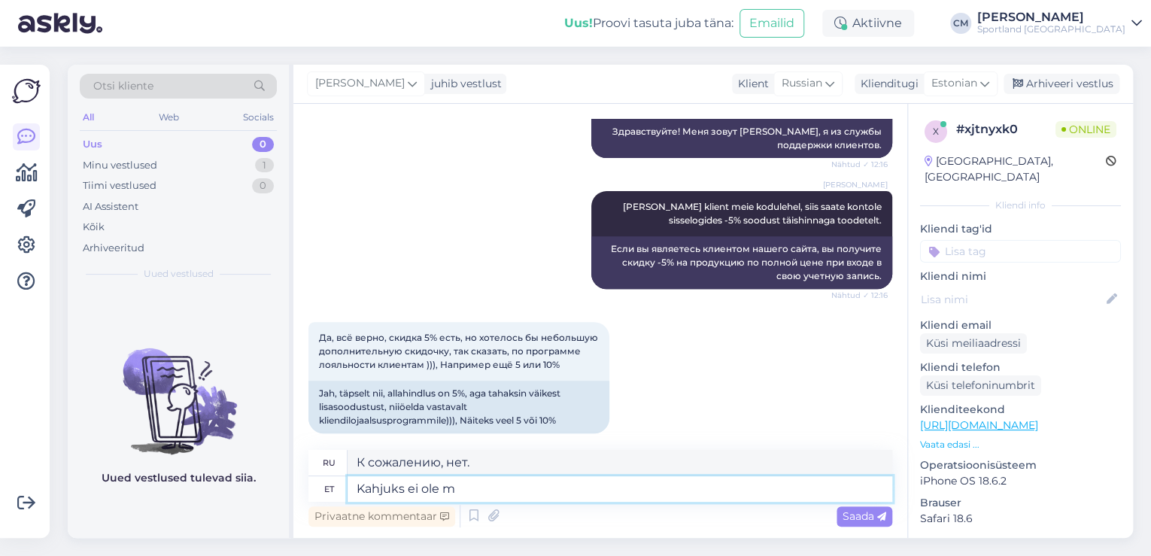
type textarea "К сожалению, нет"
type textarea "Kahjuks ei [PERSON_NAME] p"
type textarea "К сожалению, у нас нет"
type textarea "Kahjuks ei [PERSON_NAME] pakkuda"
type textarea "К сожалению, нам нечего предложить."
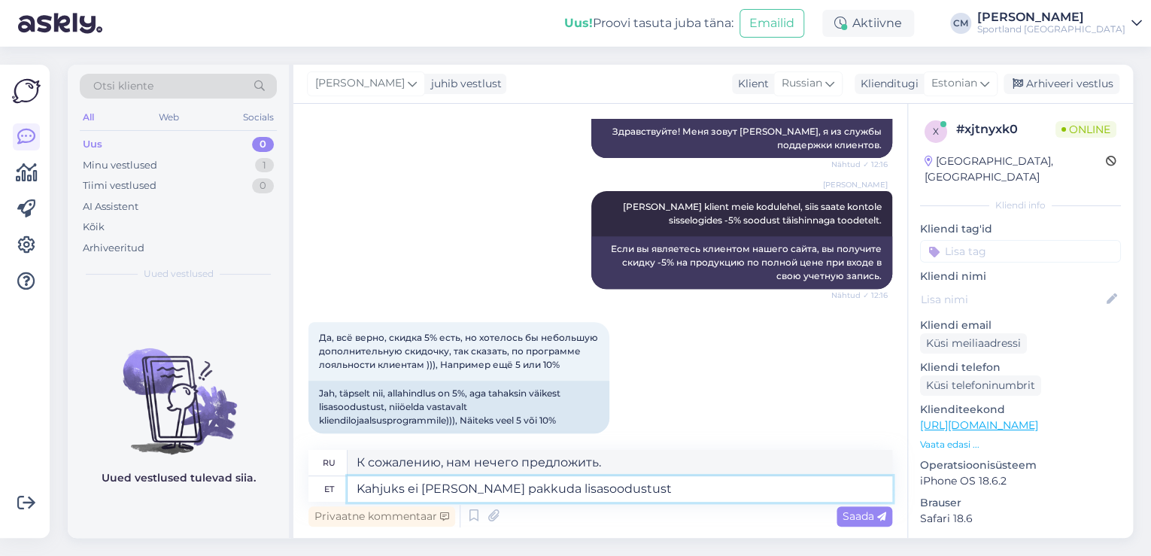
type textarea "Kahjuks ei [PERSON_NAME] pakkuda lisasoodustust."
type textarea "К сожалению, мы не предоставляем никаких дополнительных скидок."
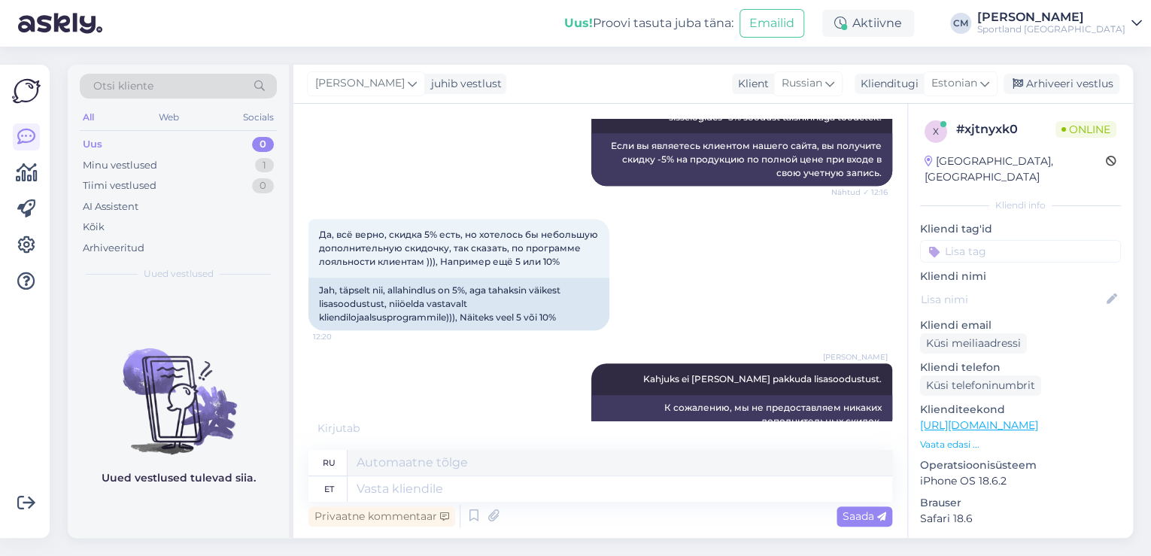
scroll to position [449, 0]
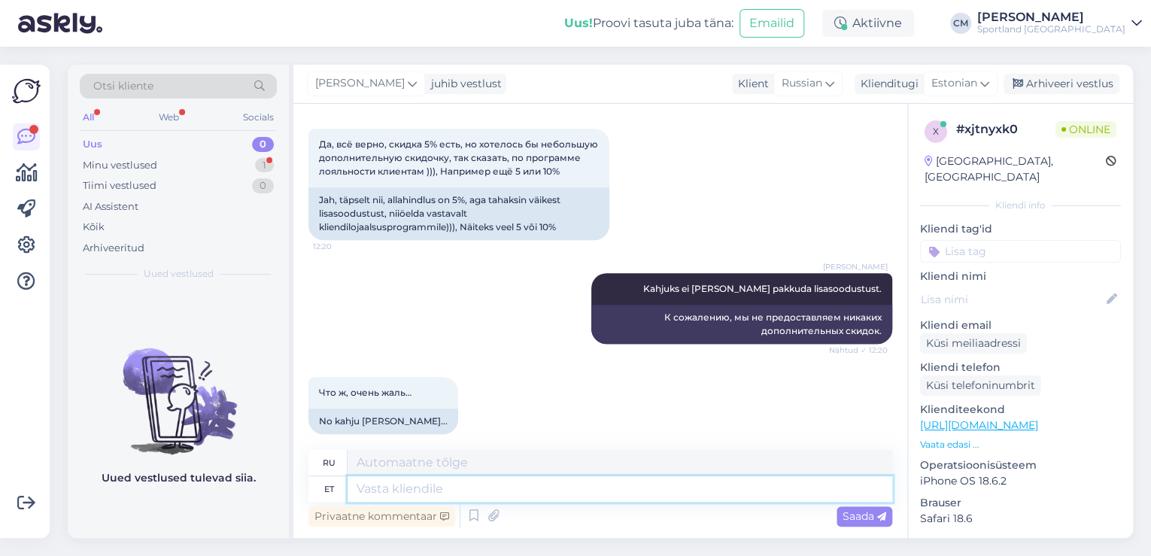
click at [561, 499] on textarea at bounding box center [619, 489] width 544 height 26
type textarea "Kas s"
type textarea "Является"
type textarea "Kas saan ve"
type textarea "Могу ли я"
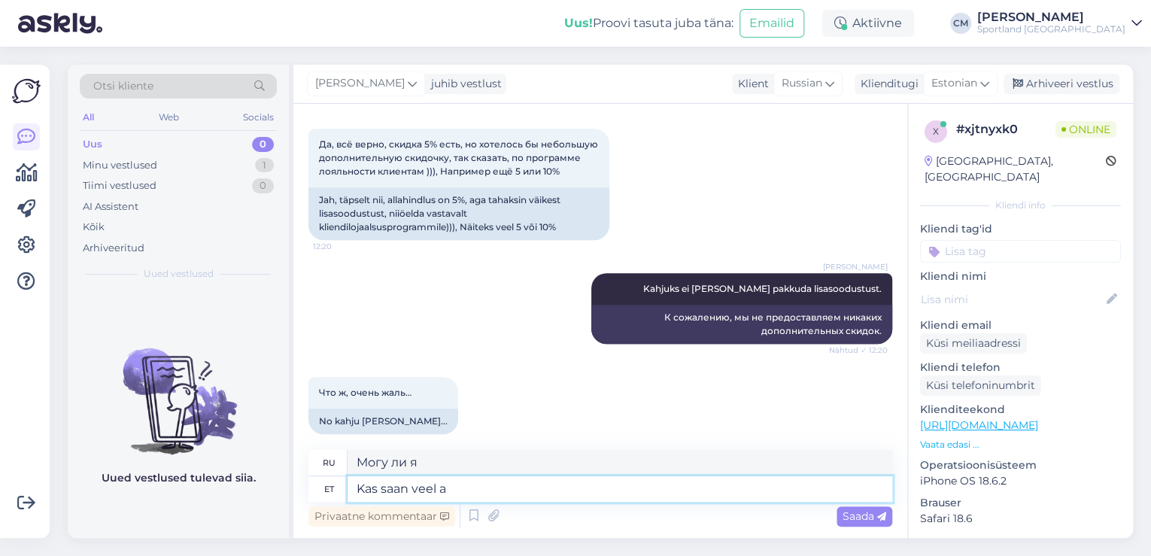
type textarea "Kas saan veel ab"
type textarea "Можно мне еще?"
type textarea "Kas saan veel abiks ol"
type textarea "Могу ли я еще помочь?"
type textarea "Kas saan veel abiks olla?"
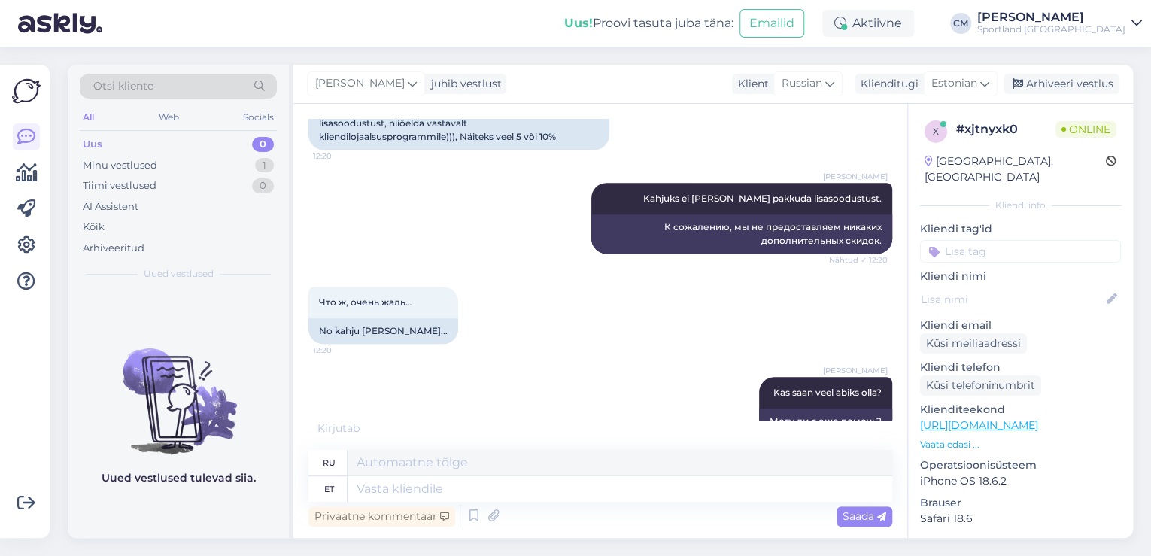
scroll to position [629, 0]
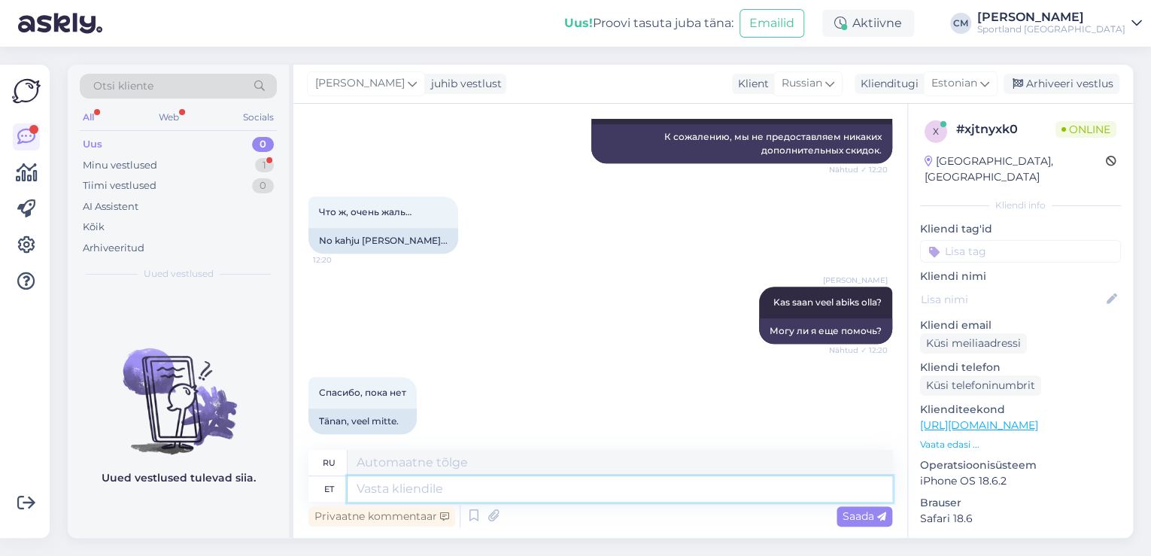
click at [397, 490] on textarea at bounding box center [619, 489] width 544 height 26
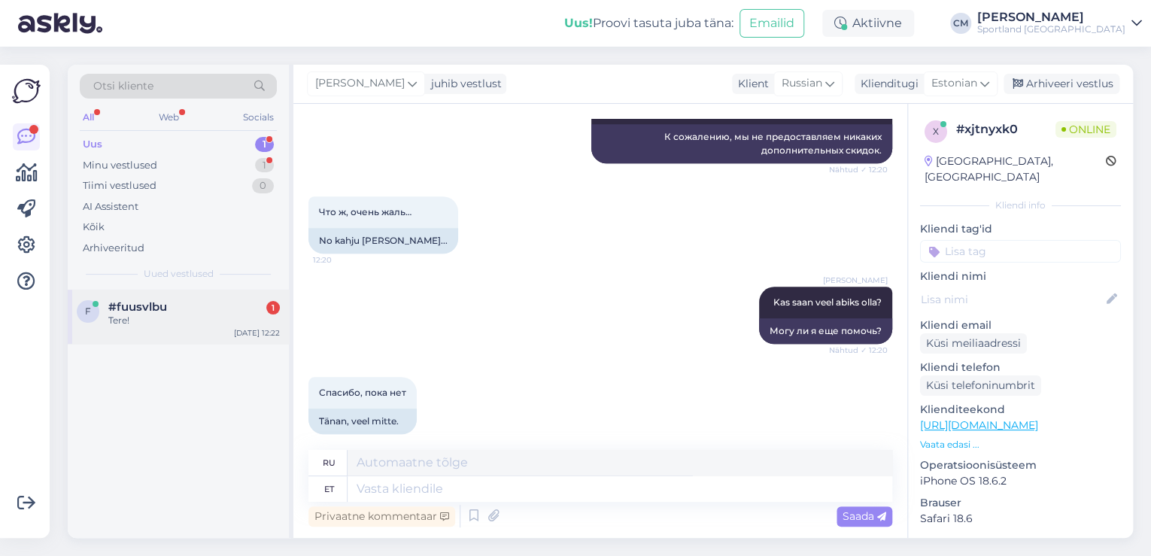
click at [208, 305] on div "#fuusvlbu 1" at bounding box center [193, 307] width 171 height 14
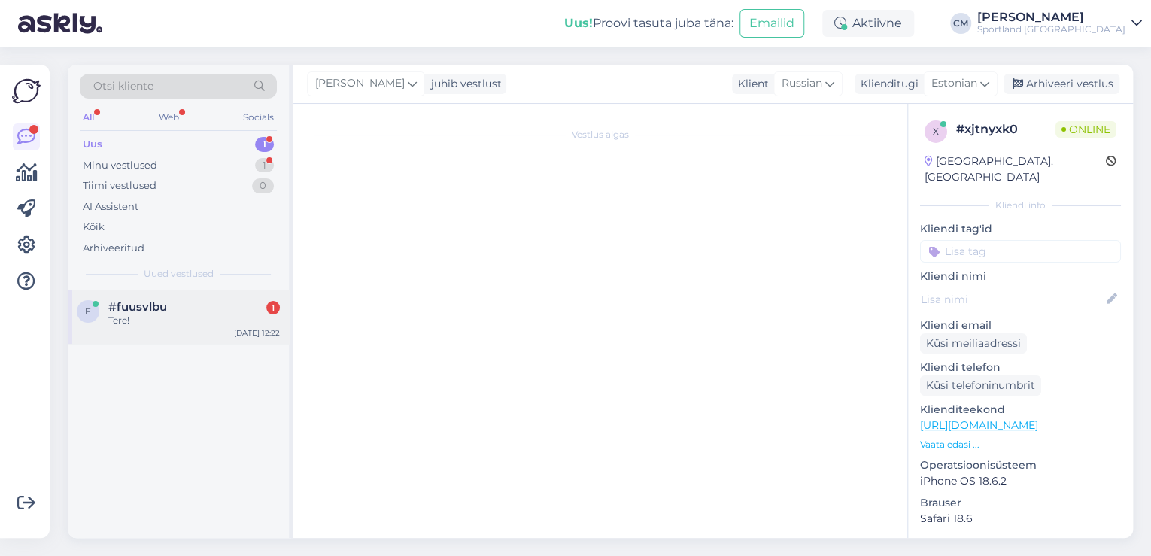
scroll to position [0, 0]
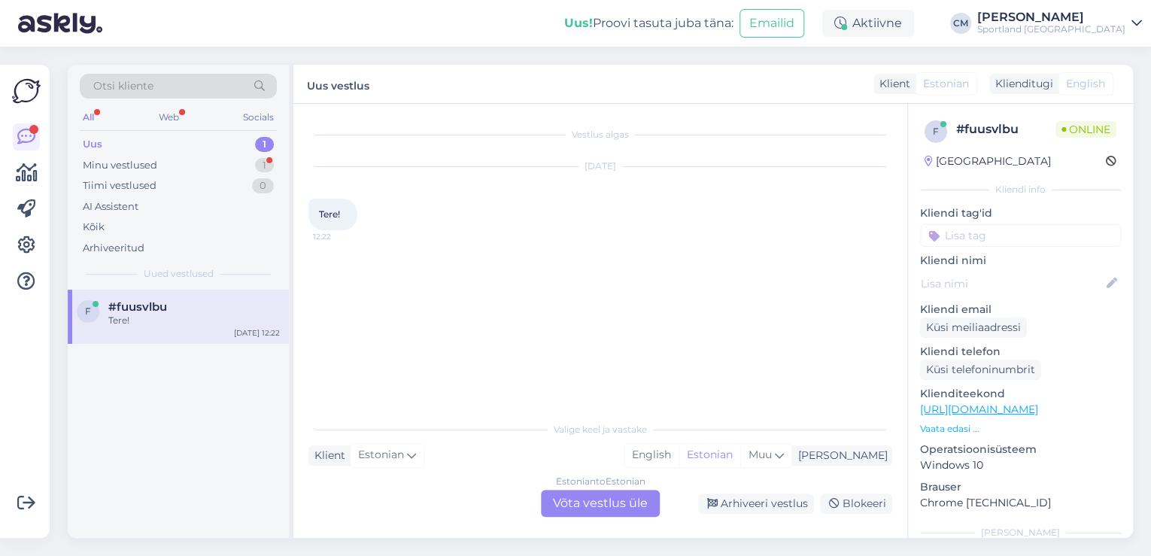
click at [537, 472] on div "Valige [PERSON_NAME] vastake Klient Estonian Mina English Estonian Muu Estonian…" at bounding box center [600, 465] width 584 height 103
click at [567, 499] on div "Estonian to Estonian Võta vestlus üle" at bounding box center [600, 503] width 119 height 27
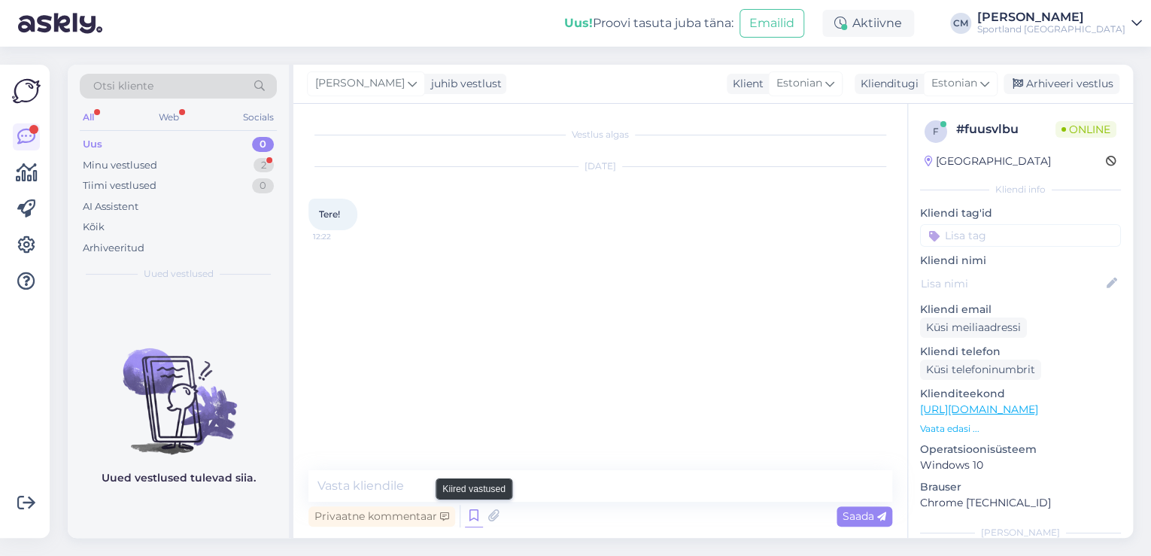
click at [475, 520] on icon at bounding box center [474, 516] width 18 height 23
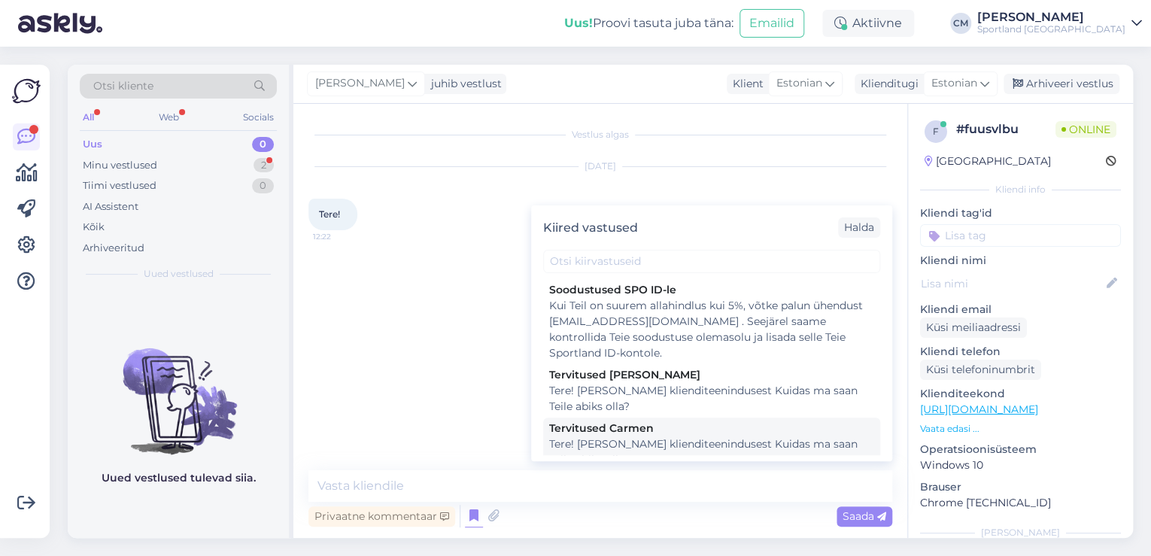
click at [663, 444] on div "Tere! [PERSON_NAME] klienditeenindusest Kuidas ma saan Teile abiks olla?" at bounding box center [711, 452] width 325 height 32
type textarea "Tere! [PERSON_NAME] klienditeenindusest Kuidas ma saan Teile abiks olla?"
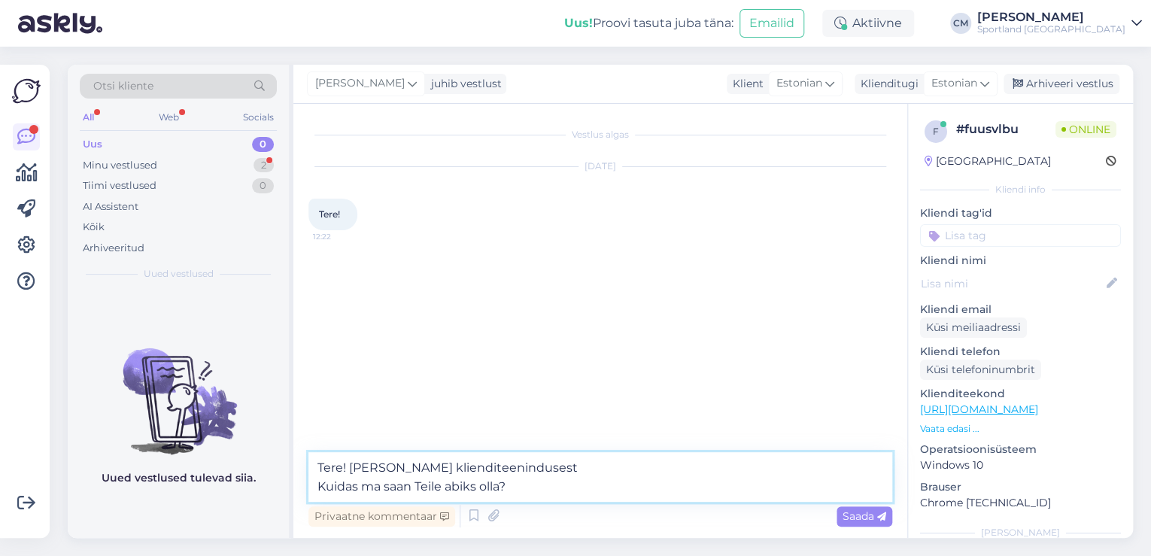
drag, startPoint x: 658, startPoint y: 453, endPoint x: 647, endPoint y: 475, distance: 24.2
click at [658, 455] on textarea "Tere! [PERSON_NAME] klienditeenindusest Kuidas ma saan Teile abiks olla?" at bounding box center [600, 477] width 584 height 50
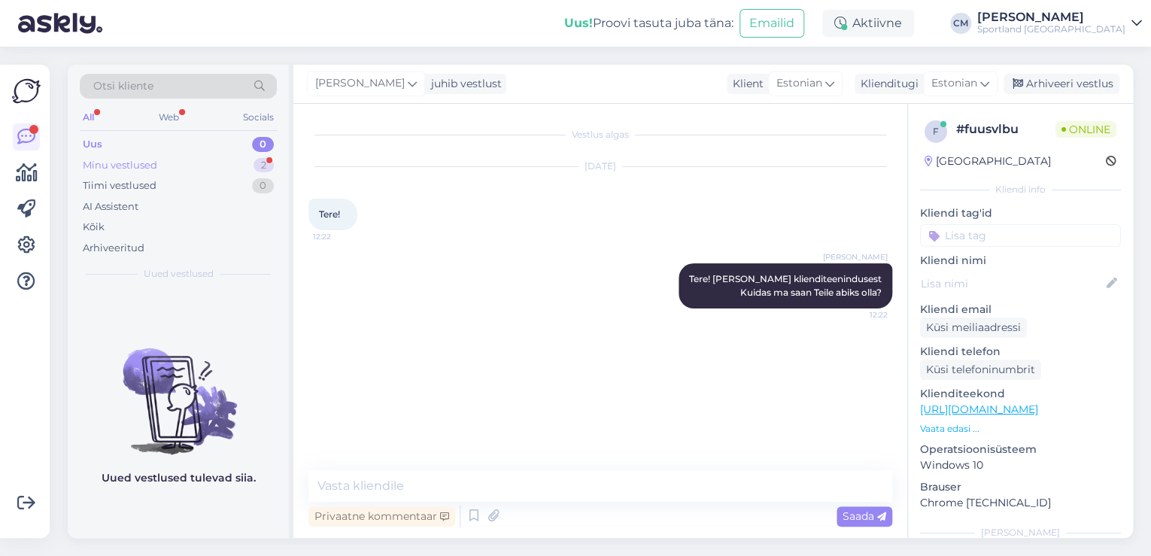
click at [241, 168] on div "Minu vestlused 2" at bounding box center [178, 165] width 197 height 21
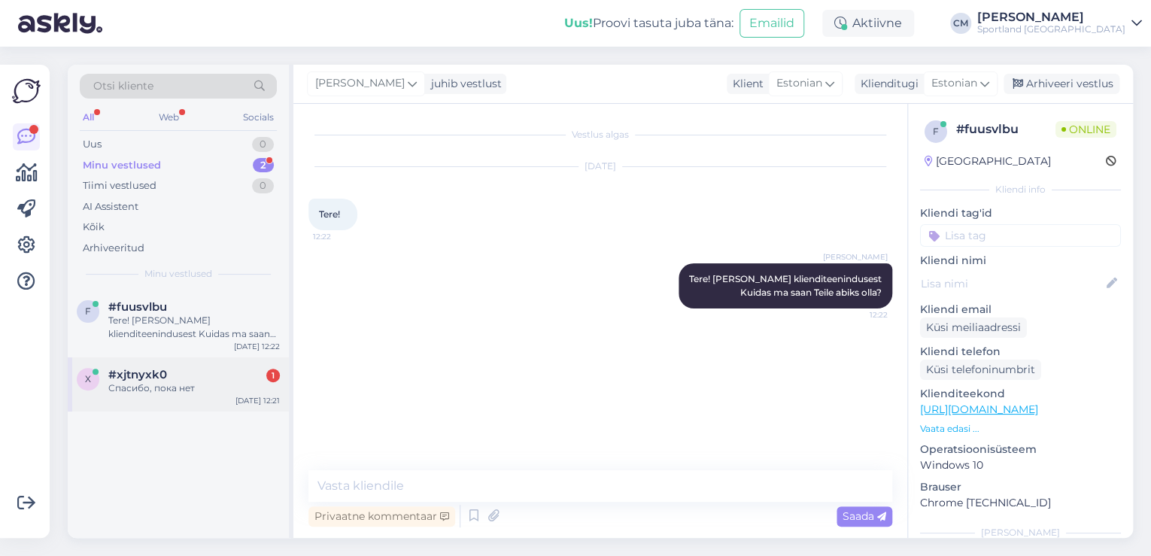
click at [220, 378] on div "#xjtnyxk0 1" at bounding box center [193, 375] width 171 height 14
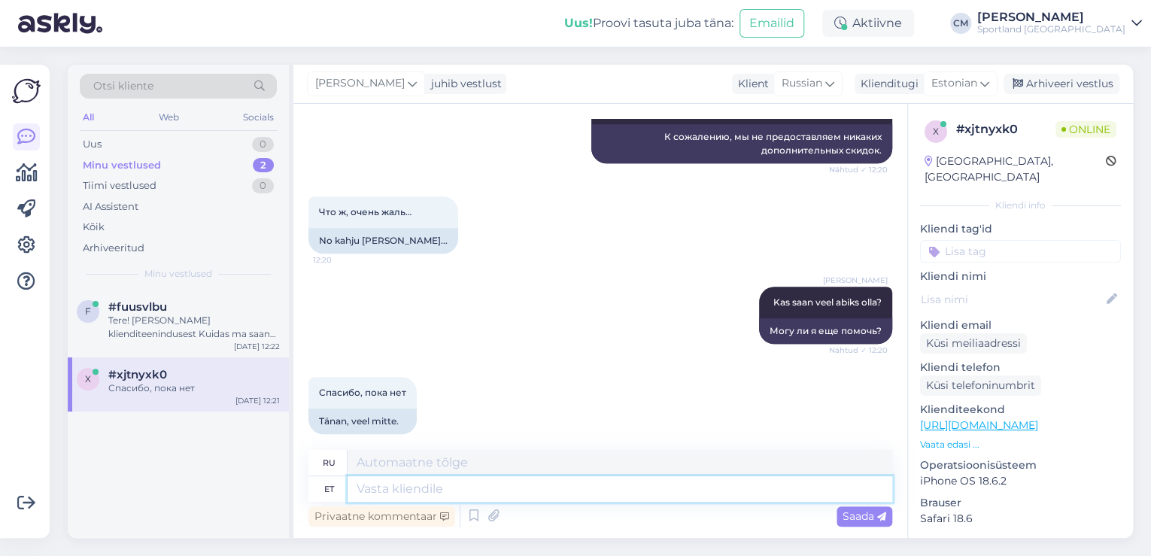
click at [438, 484] on textarea at bounding box center [619, 489] width 544 height 26
type textarea "Küsimuste k"
type textarea "Вопросы"
type textarea "Küsimuste korral o"
type textarea "Если у вас есть вопросы"
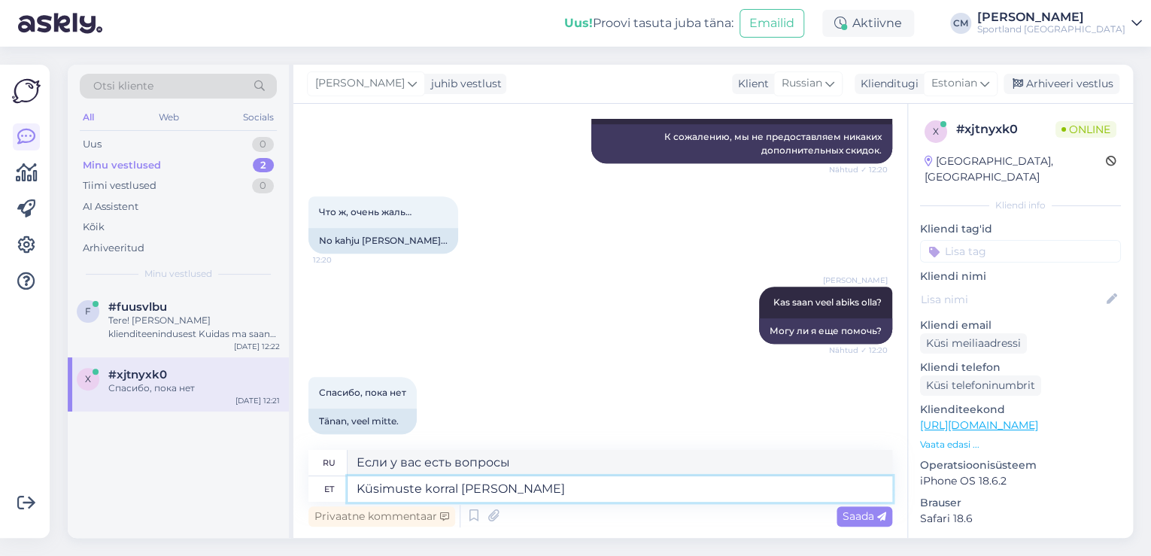
type textarea "Küsimuste korral [PERSON_NAME] o"
type textarea "Если у вас есть вопросы, я свяжусь с вами."
type textarea "Küsimuste korral [PERSON_NAME] olemas."
type textarea "Если у вас возникнут какие-либо вопросы, я готов вам помочь."
type textarea "Küsimuste korral [PERSON_NAME] olemas. Hetkel soo"
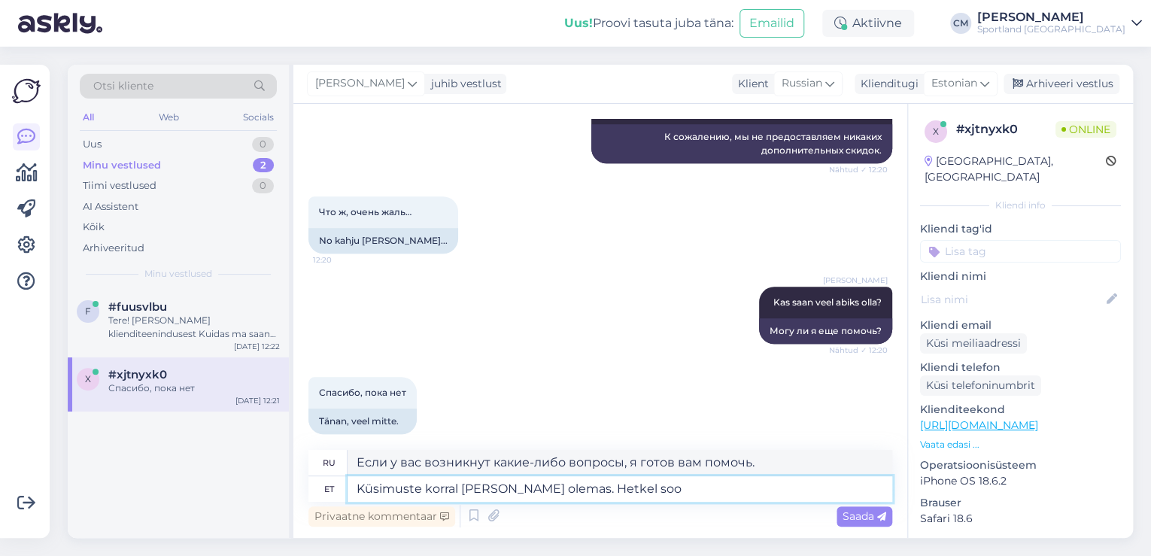
type textarea "Я здесь, если у вас есть вопросы. В настоящее время"
type textarea "Küsimuste korral [PERSON_NAME] olemas. Hetkel soovin si"
type textarea "Если у вас есть вопросы, я готов ответить. В данный момент я хотел бы..."
type textarea "Küsimuste korral [PERSON_NAME] olemas. Hetkel soovin siis"
type textarea "Если у вас есть вопросы, я готов ответить. Сейчас я хотел бы..."
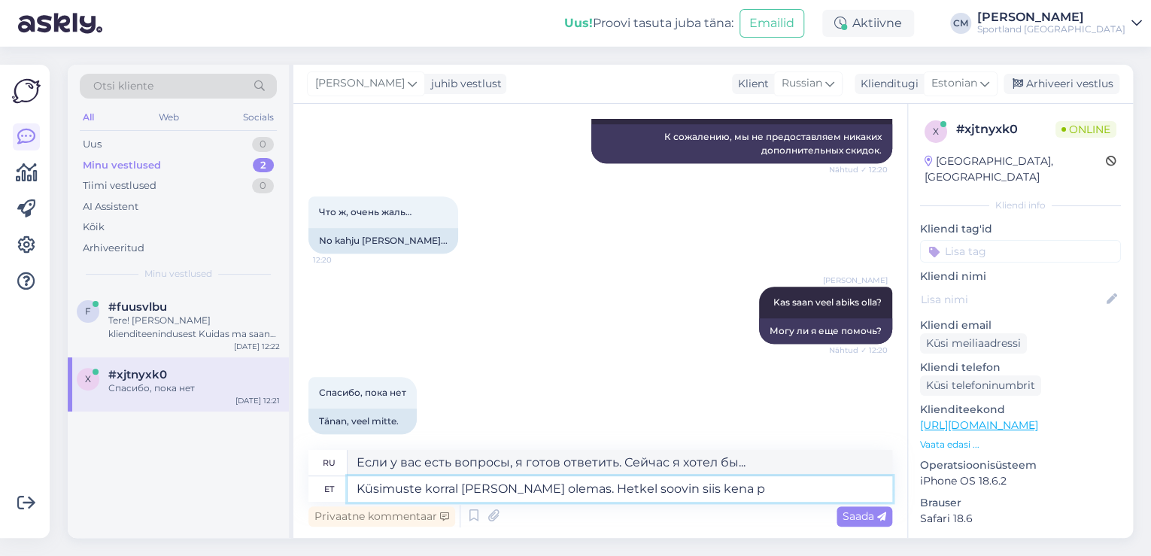
type textarea "Küsimuste korral [PERSON_NAME] olemas. Hetkel soovin siis kena pä"
type textarea "Я здесь, если у вас есть вопросы. А пока желаю вам приятного общения."
type textarea "Küsimuste korral [PERSON_NAME] olemas. Hetkel soovin siis kena päeva j"
type textarea "Я здесь, если у вас есть вопросы. А пока желаю вам хорошего дня."
type textarea "Küsimuste korral [PERSON_NAME] olemas. Hetkel soovin siis kena päeva jätku Teil…"
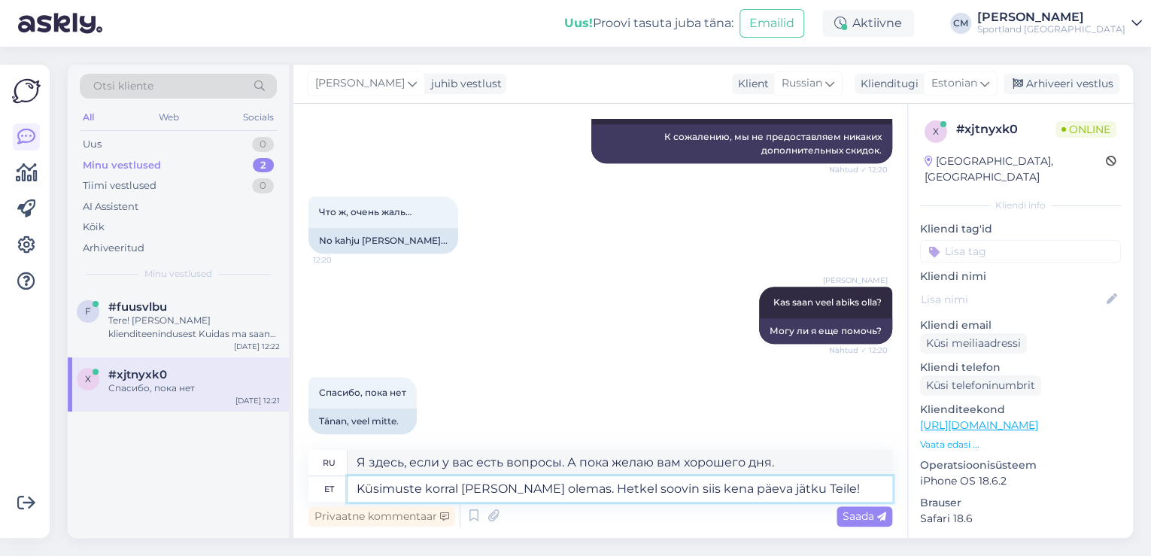
type textarea "Если у вас есть вопросы, я к вашим услугам. А пока желаю вам хорошего дня!"
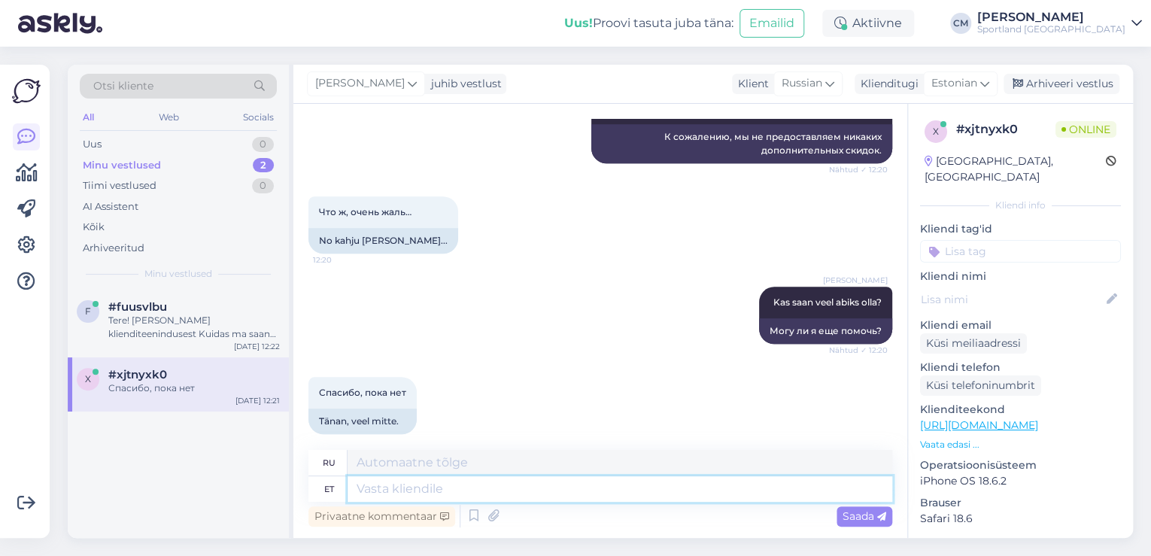
scroll to position [747, 0]
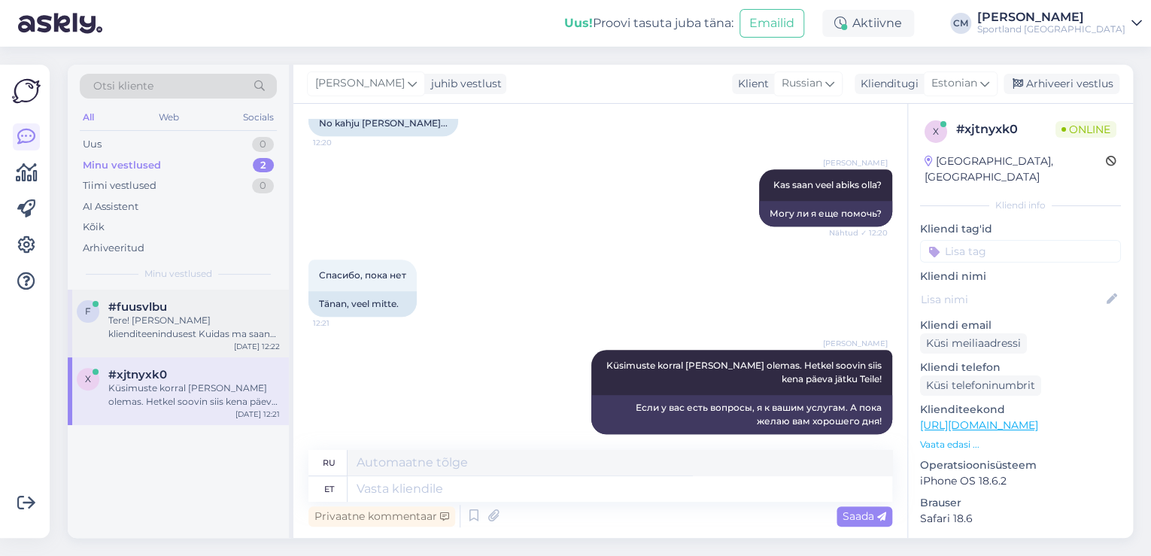
click at [148, 327] on div "Tere! [PERSON_NAME] klienditeenindusest Kuidas ma saan Teile abiks olla?" at bounding box center [193, 327] width 171 height 27
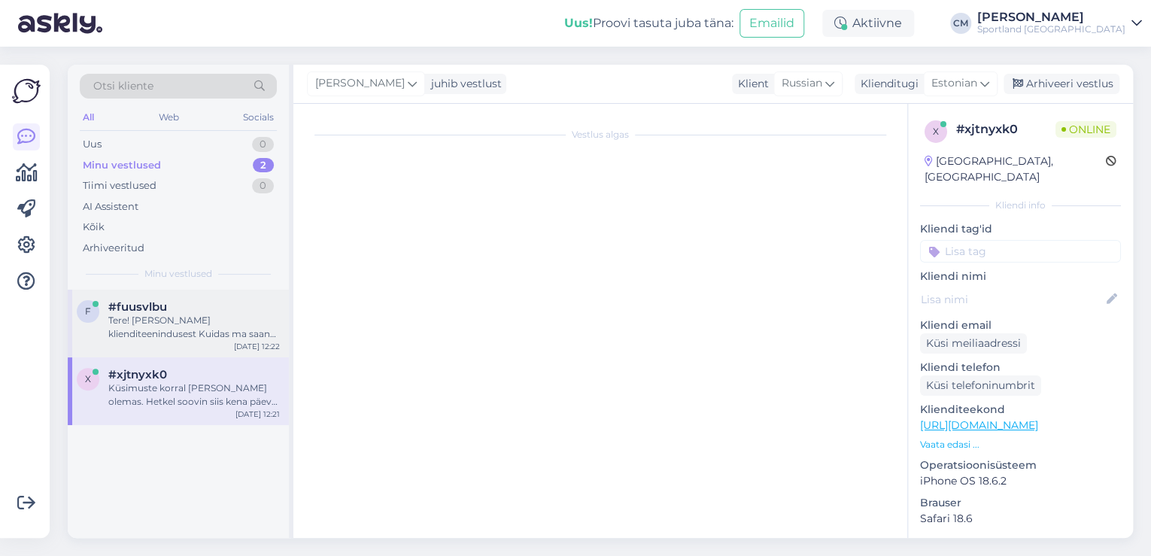
scroll to position [0, 0]
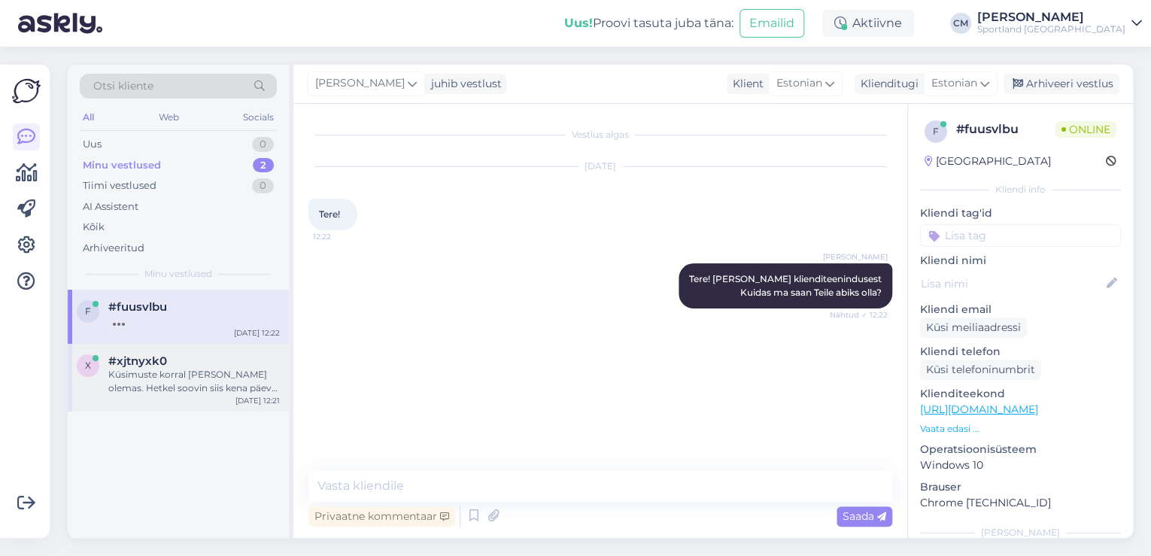
click at [256, 372] on div "Küsimuste korral [PERSON_NAME] olemas. Hetkel soovin siis kena päeva jätku Teil…" at bounding box center [193, 381] width 171 height 27
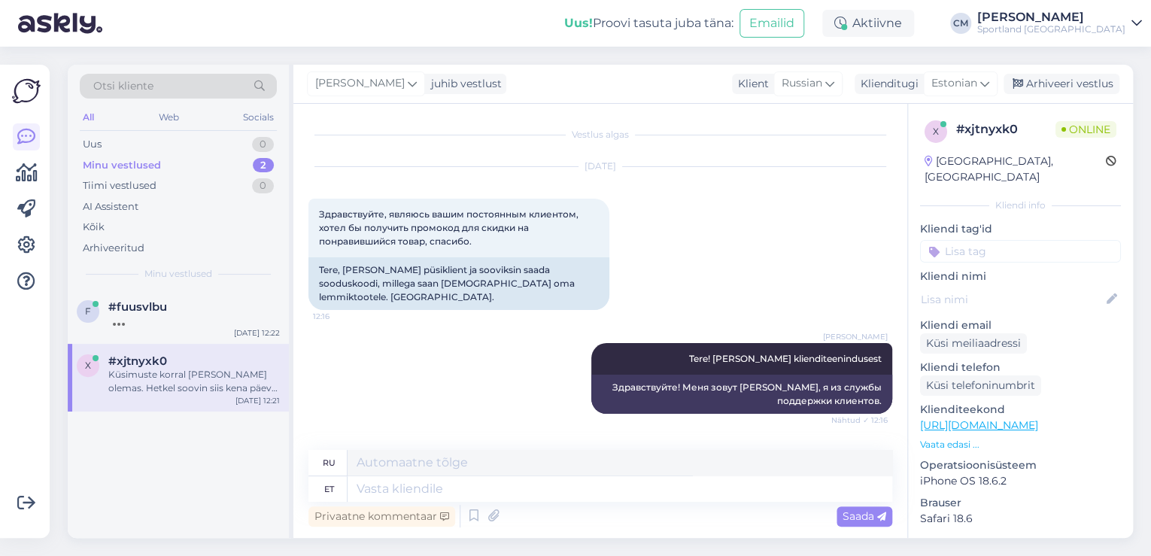
scroll to position [747, 0]
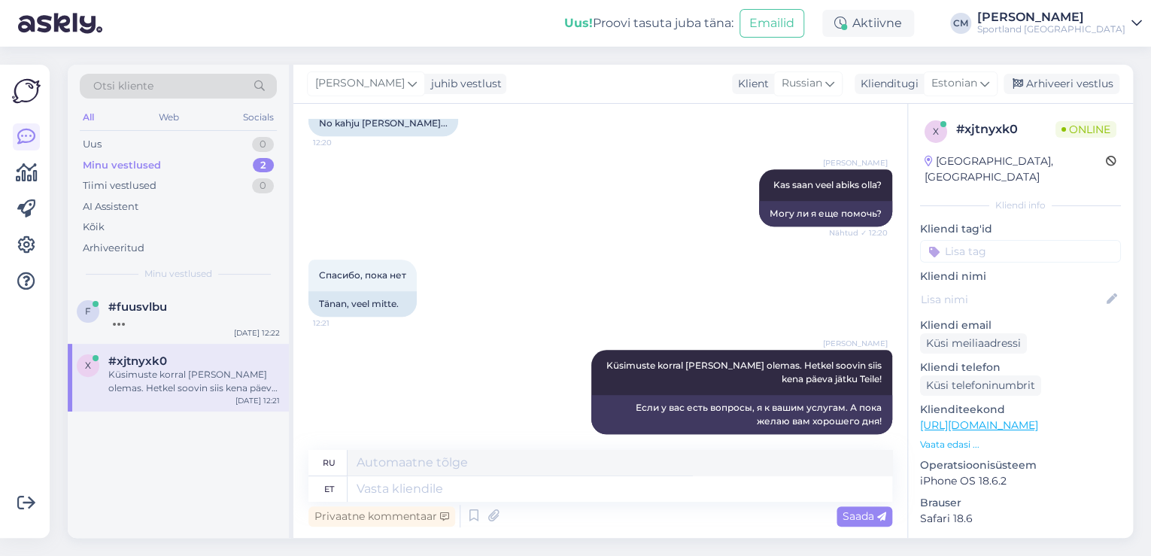
click at [993, 268] on p "Kliendi nimi" at bounding box center [1020, 276] width 201 height 16
click at [999, 240] on input at bounding box center [1020, 251] width 201 height 23
type input "sood"
click at [1033, 287] on span "Soodustused" at bounding box center [1019, 291] width 59 height 9
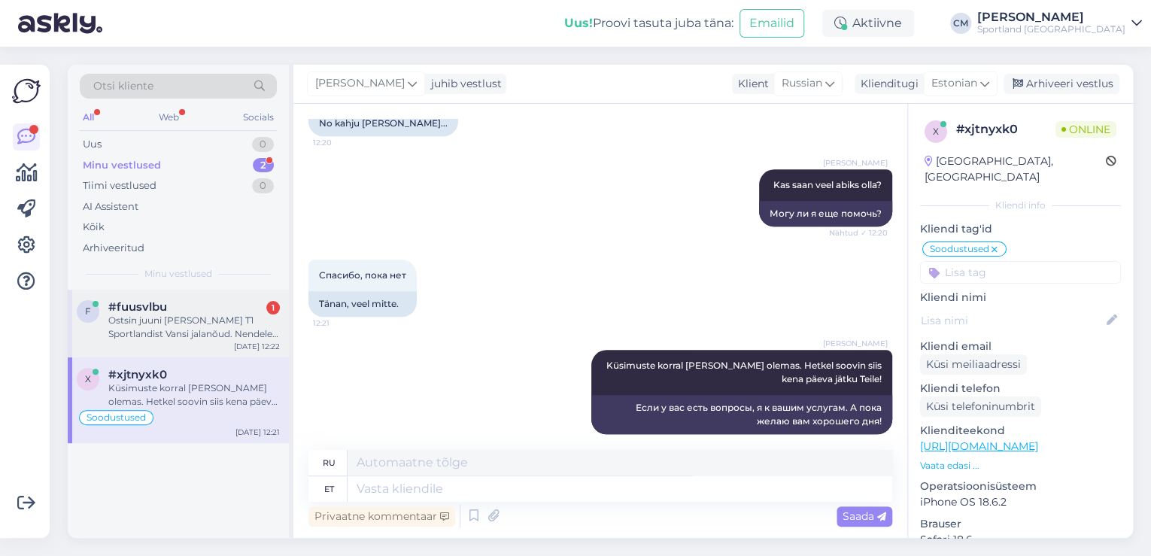
click at [207, 325] on div "Ostsin juuni [PERSON_NAME] T1 Sportlandist Vansi jalanõud. Nendele tekkis üsna …" at bounding box center [193, 327] width 171 height 27
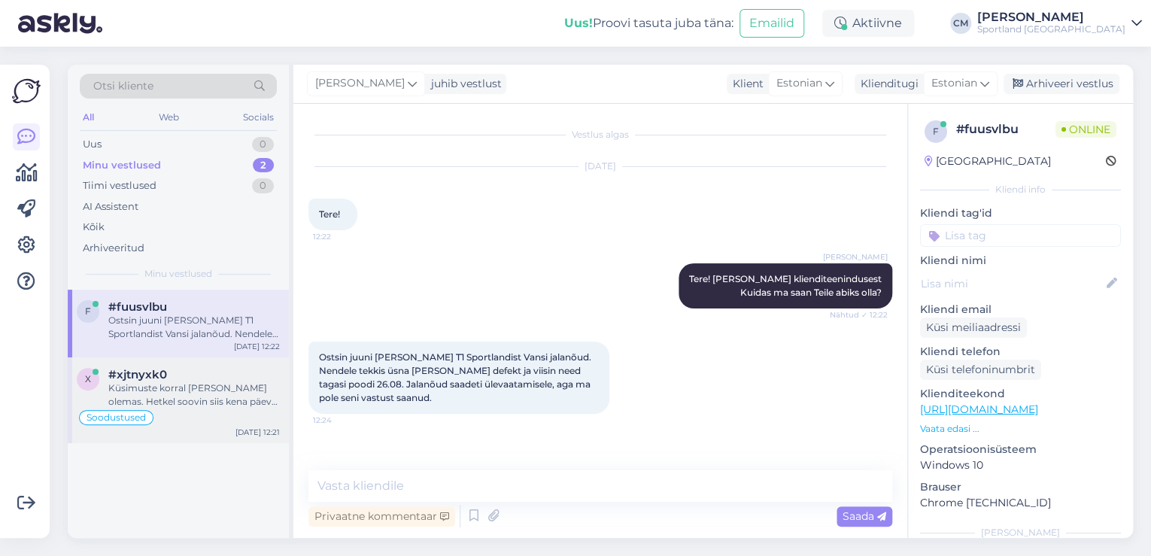
click at [191, 361] on div "x #xjtnyxk0 Küsimuste korral [PERSON_NAME] olemas. Hetkel soovin siis kena päev…" at bounding box center [178, 400] width 221 height 86
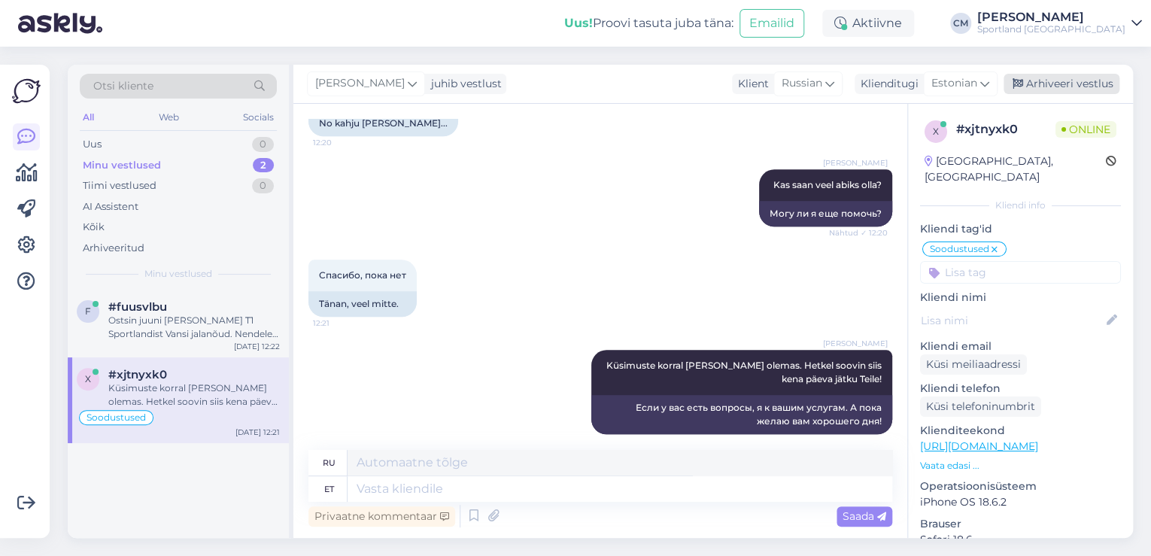
click at [1078, 87] on div "Arhiveeri vestlus" at bounding box center [1061, 84] width 116 height 20
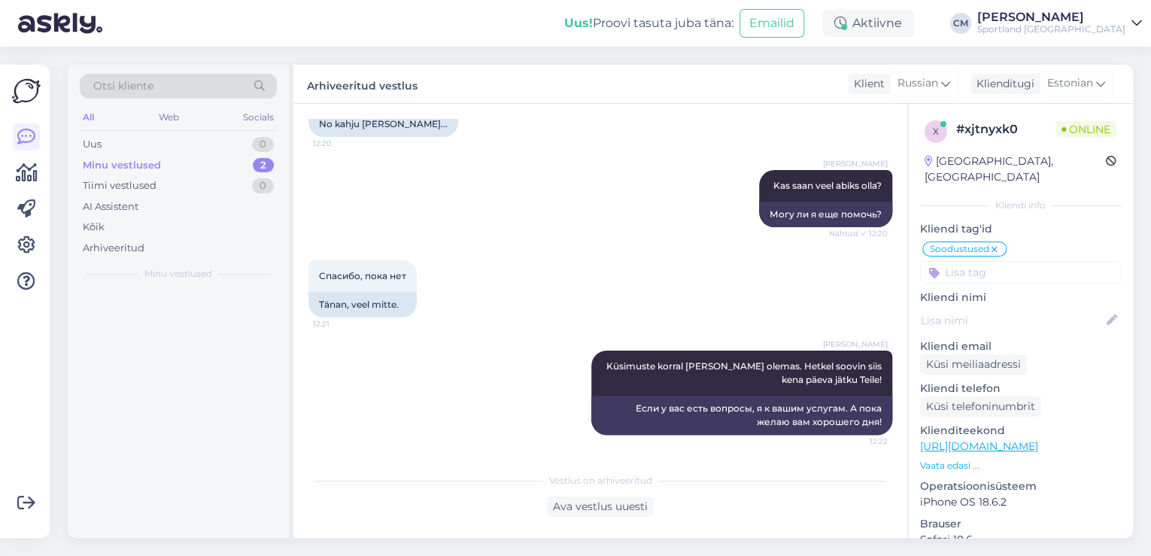
scroll to position [732, 0]
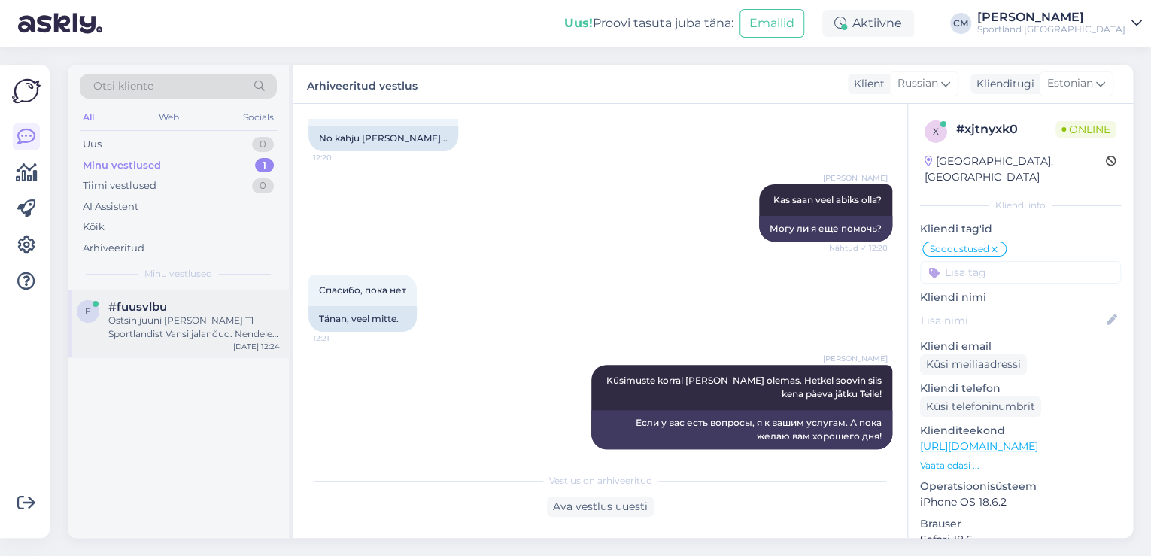
click at [177, 340] on div "f #fuusvlbu Ostsin juuni [PERSON_NAME] T1 Sportlandist Vansi jalanõud. Nendele …" at bounding box center [178, 324] width 221 height 68
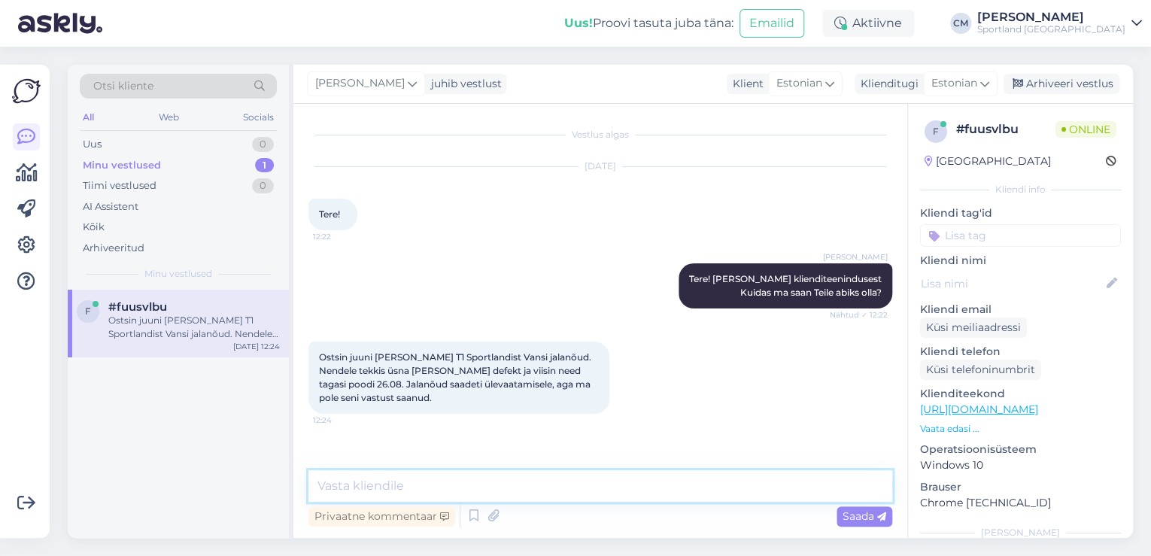
click at [410, 483] on textarea at bounding box center [600, 486] width 584 height 32
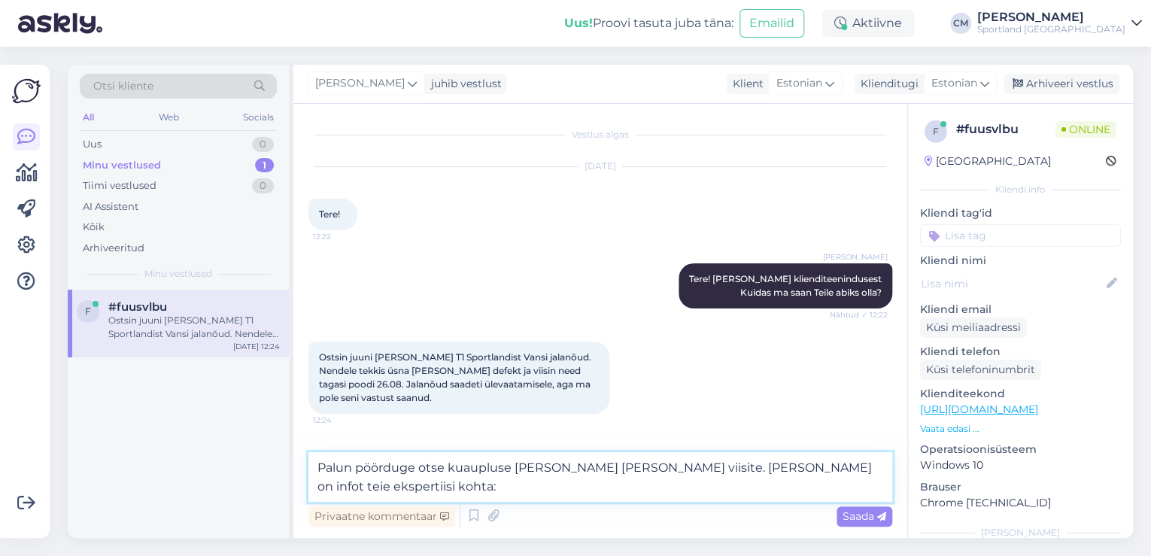
paste textarea "[URL][DOMAIN_NAME]"
type textarea "Palun pöörduge otse kuaupluse [PERSON_NAME] [PERSON_NAME] viisite. [PERSON_NAME…"
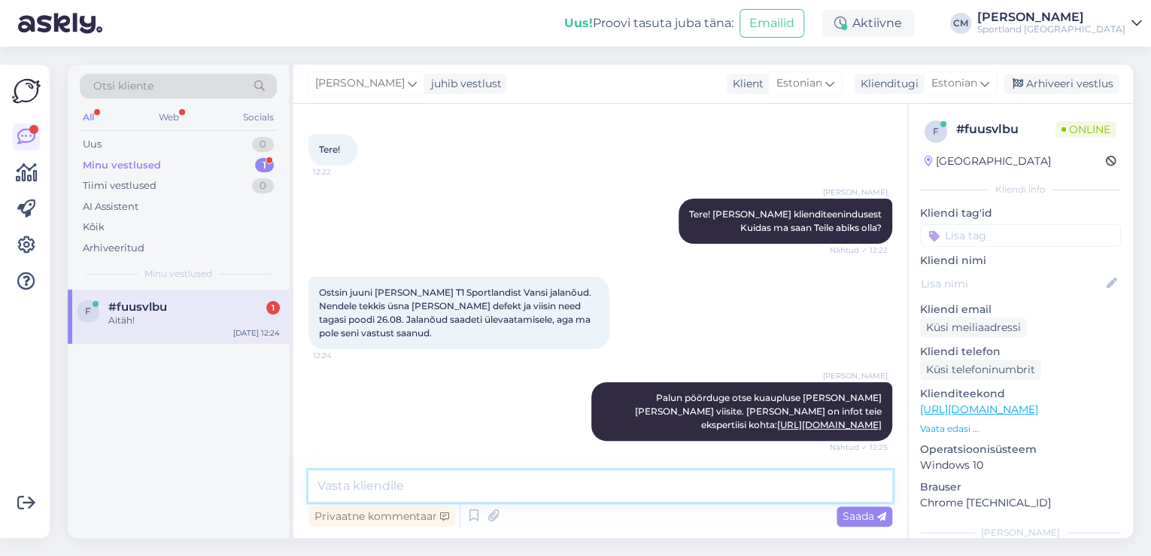
scroll to position [129, 0]
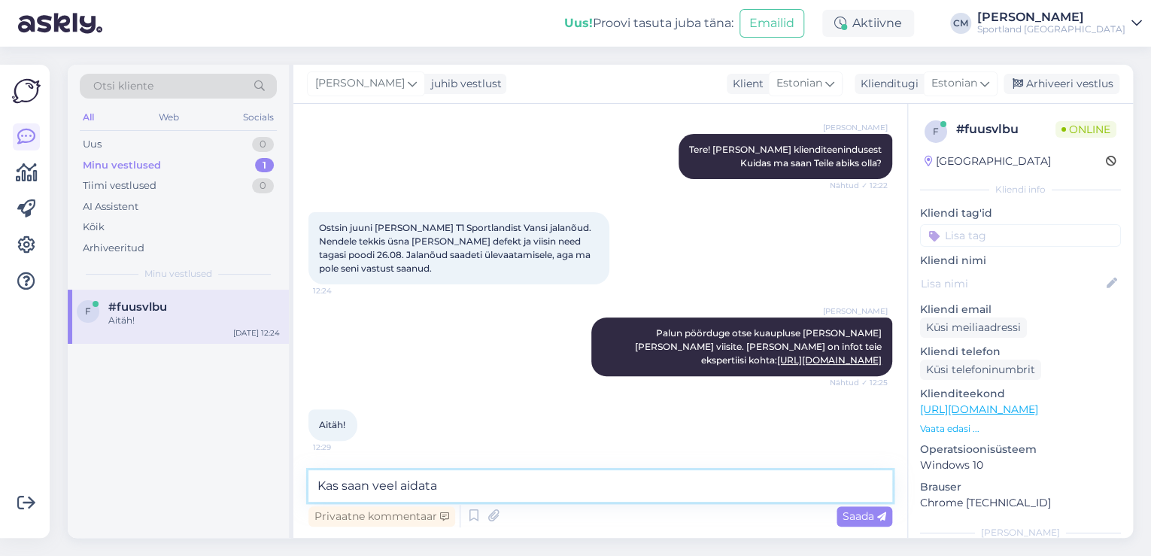
type textarea "Kas saan veel aidata?"
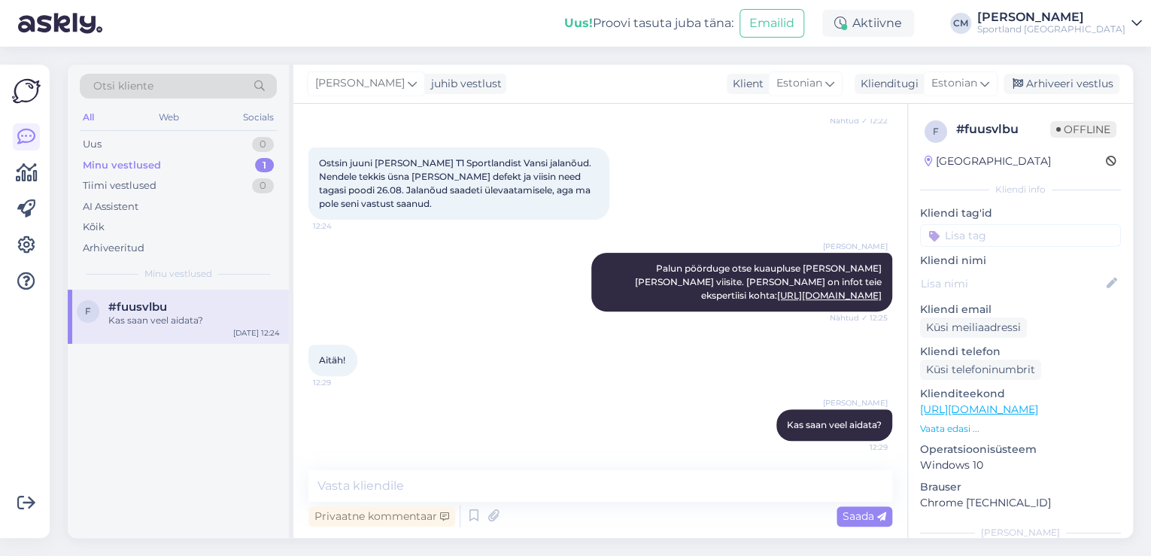
click at [1030, 241] on input at bounding box center [1020, 235] width 201 height 23
type input "defe"
click at [1029, 271] on span "Defektiga toode" at bounding box center [1020, 275] width 73 height 9
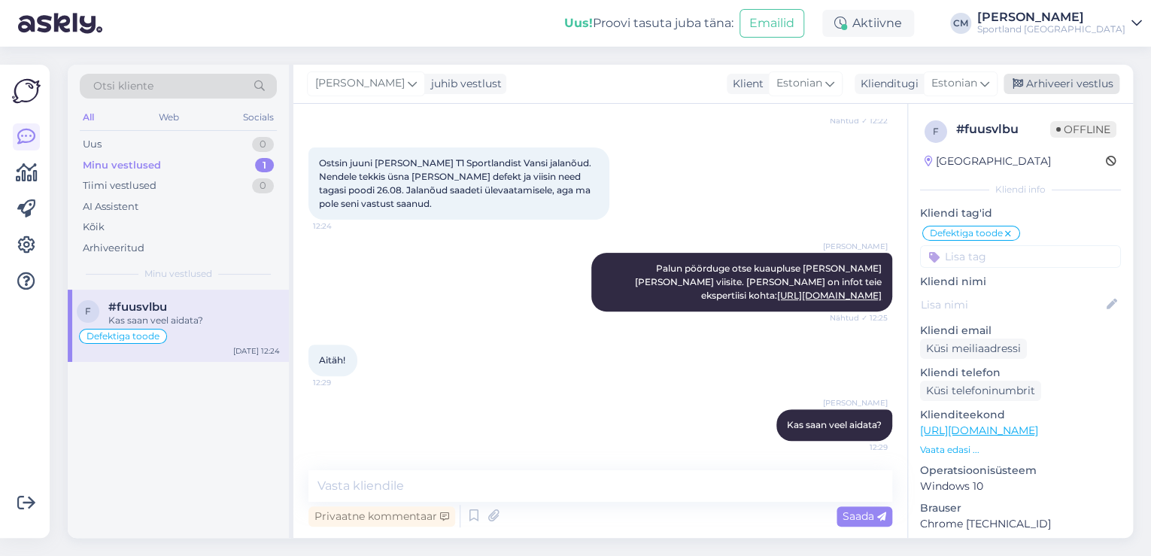
click at [1057, 81] on div "Arhiveeri vestlus" at bounding box center [1061, 84] width 116 height 20
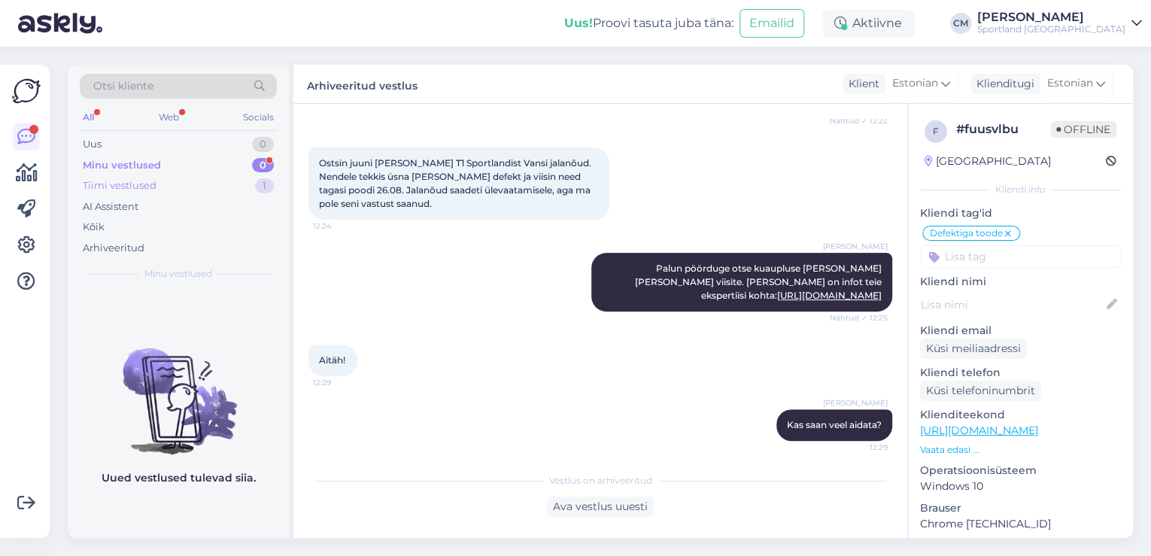
click at [167, 175] on div "Tiimi vestlused 1" at bounding box center [178, 185] width 197 height 21
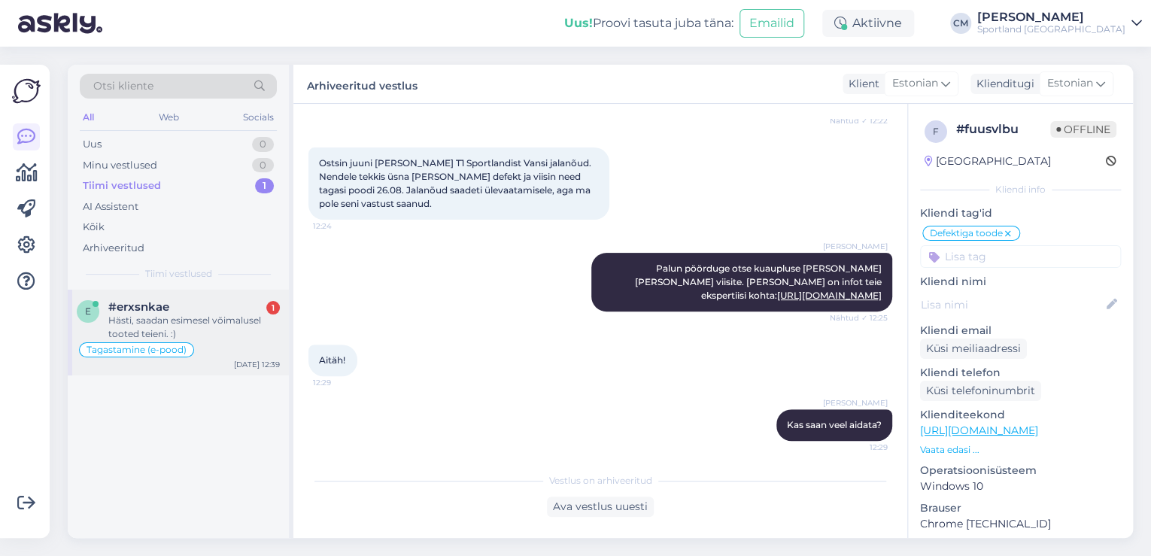
click at [183, 304] on div "#erxsnkae 1" at bounding box center [193, 307] width 171 height 14
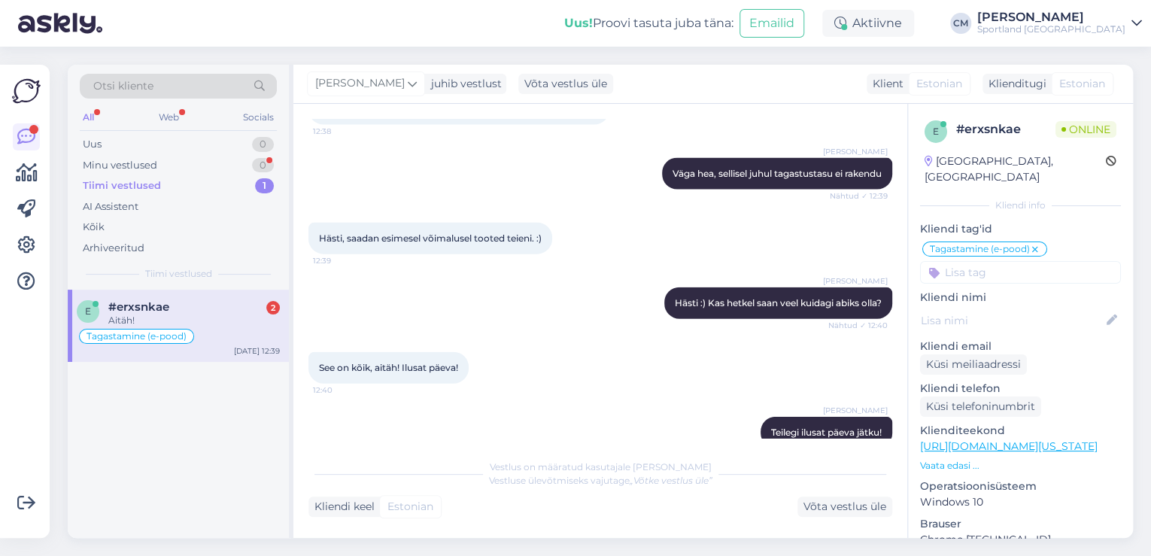
scroll to position [1745, 0]
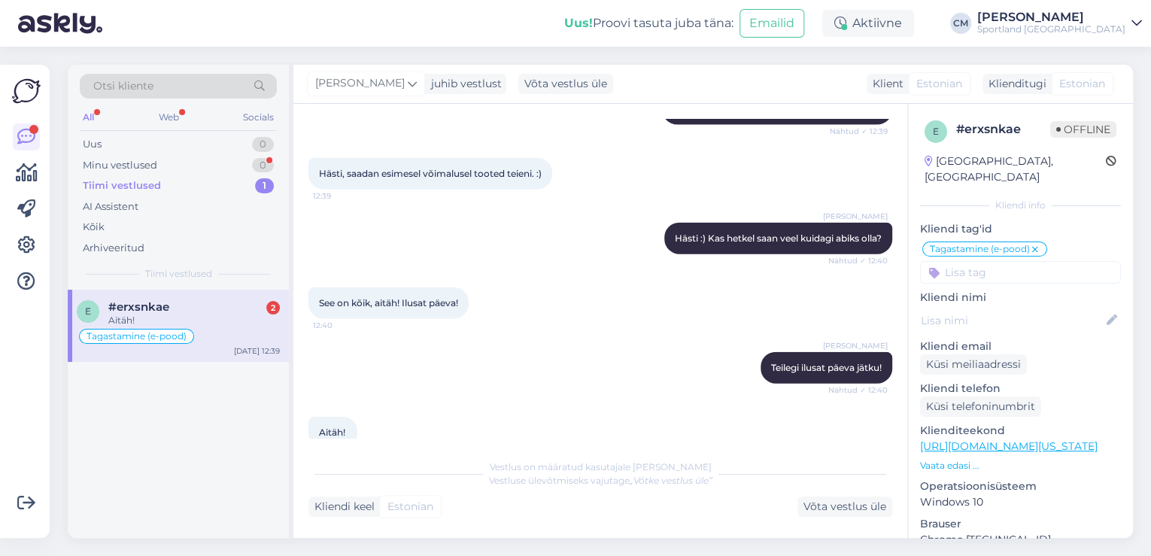
click at [216, 311] on div "#erxsnkae 2" at bounding box center [193, 307] width 171 height 14
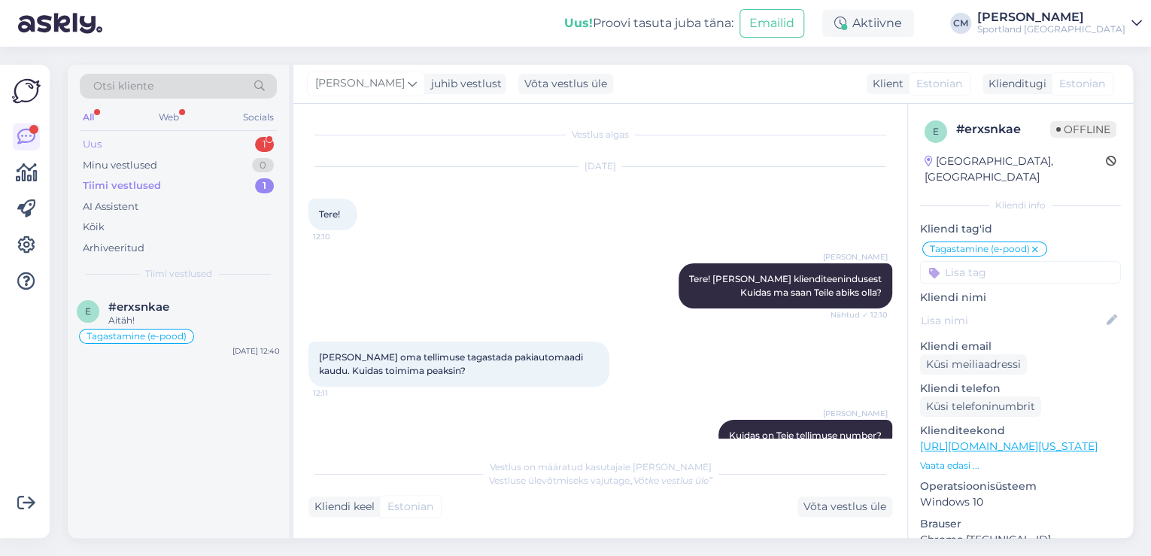
click at [229, 144] on div "Uus 1" at bounding box center [178, 144] width 197 height 21
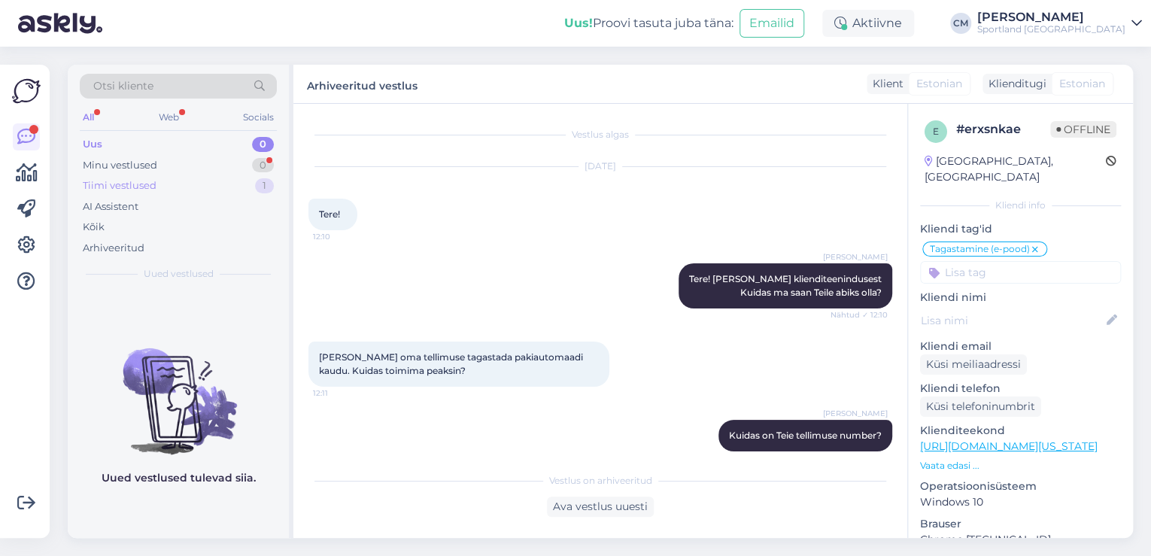
click at [180, 179] on div "Tiimi vestlused 1" at bounding box center [178, 185] width 197 height 21
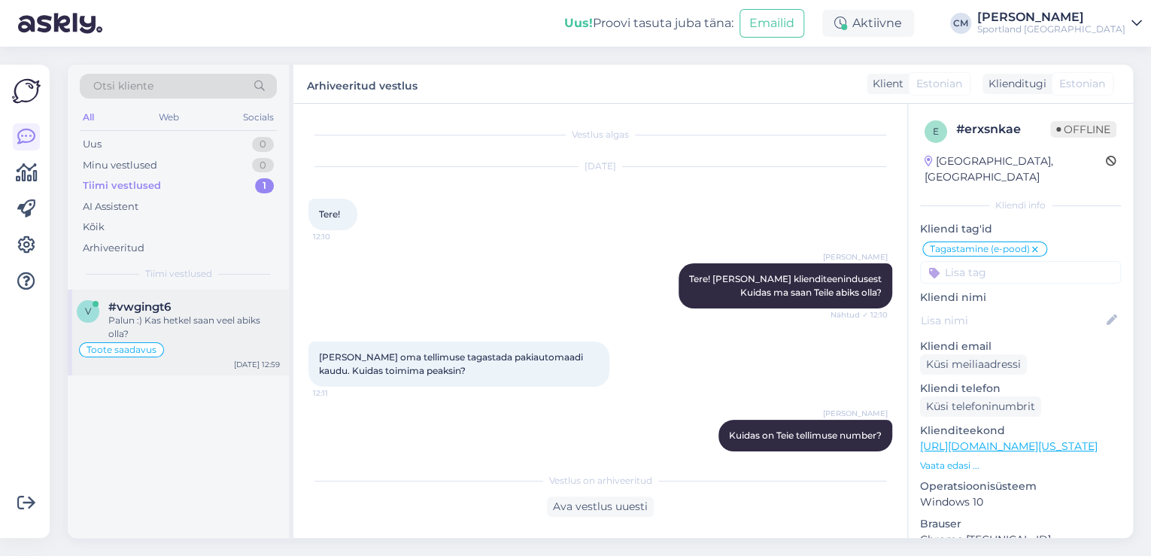
click at [163, 332] on div "Palun :) Kas hetkel saan veel abiks olla?" at bounding box center [193, 327] width 171 height 27
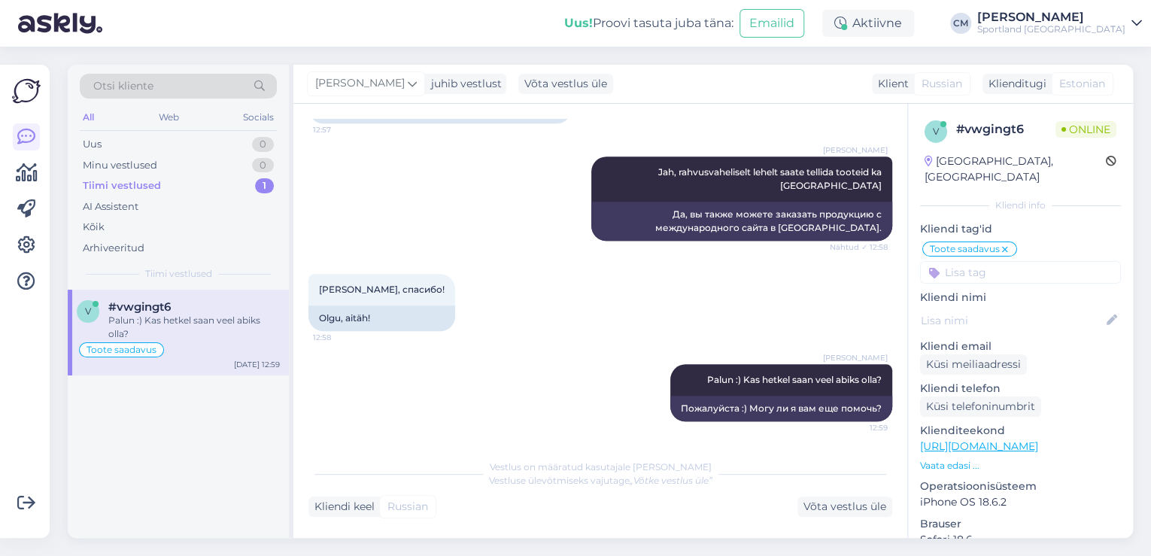
scroll to position [737, 0]
